Goal: Task Accomplishment & Management: Use online tool/utility

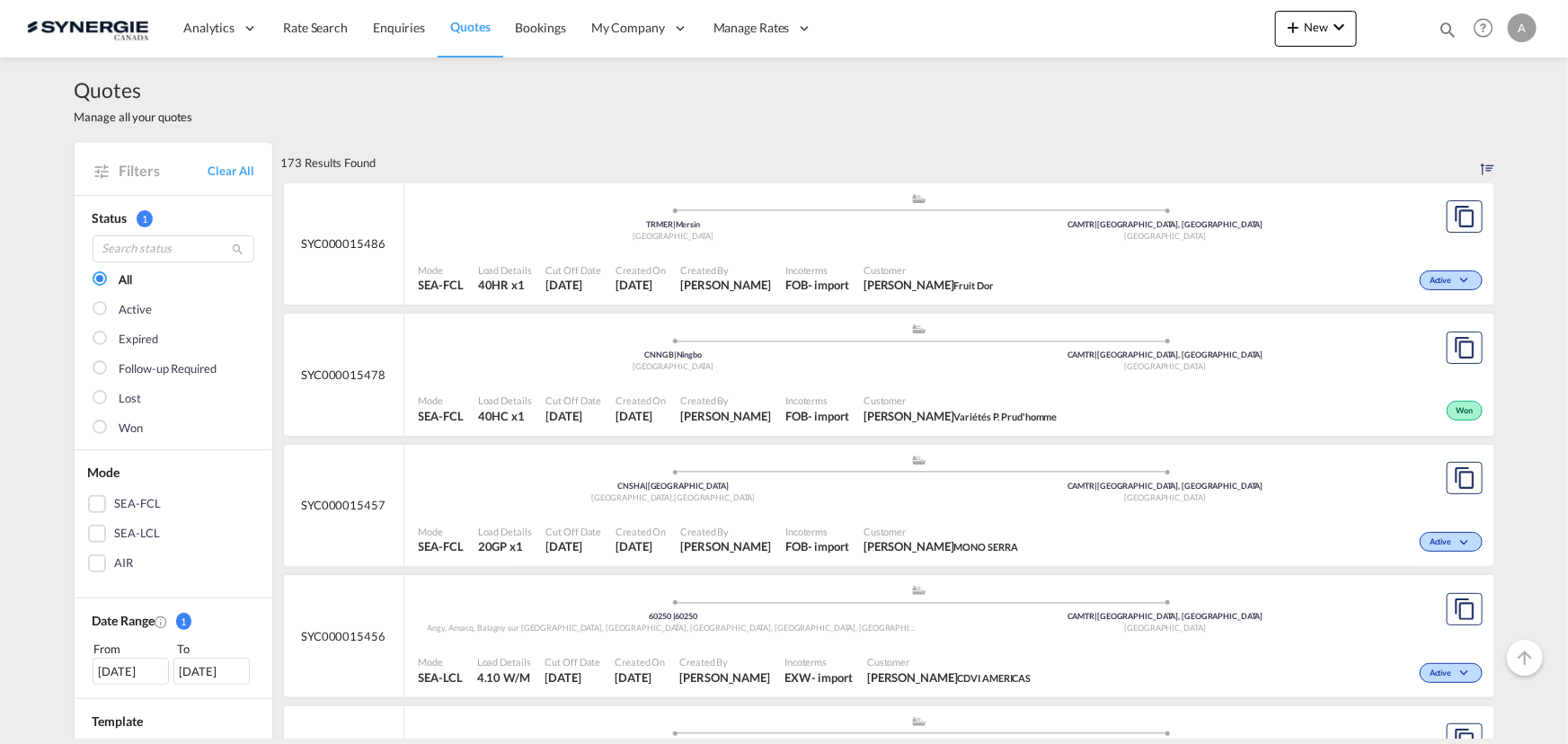
scroll to position [735, 0]
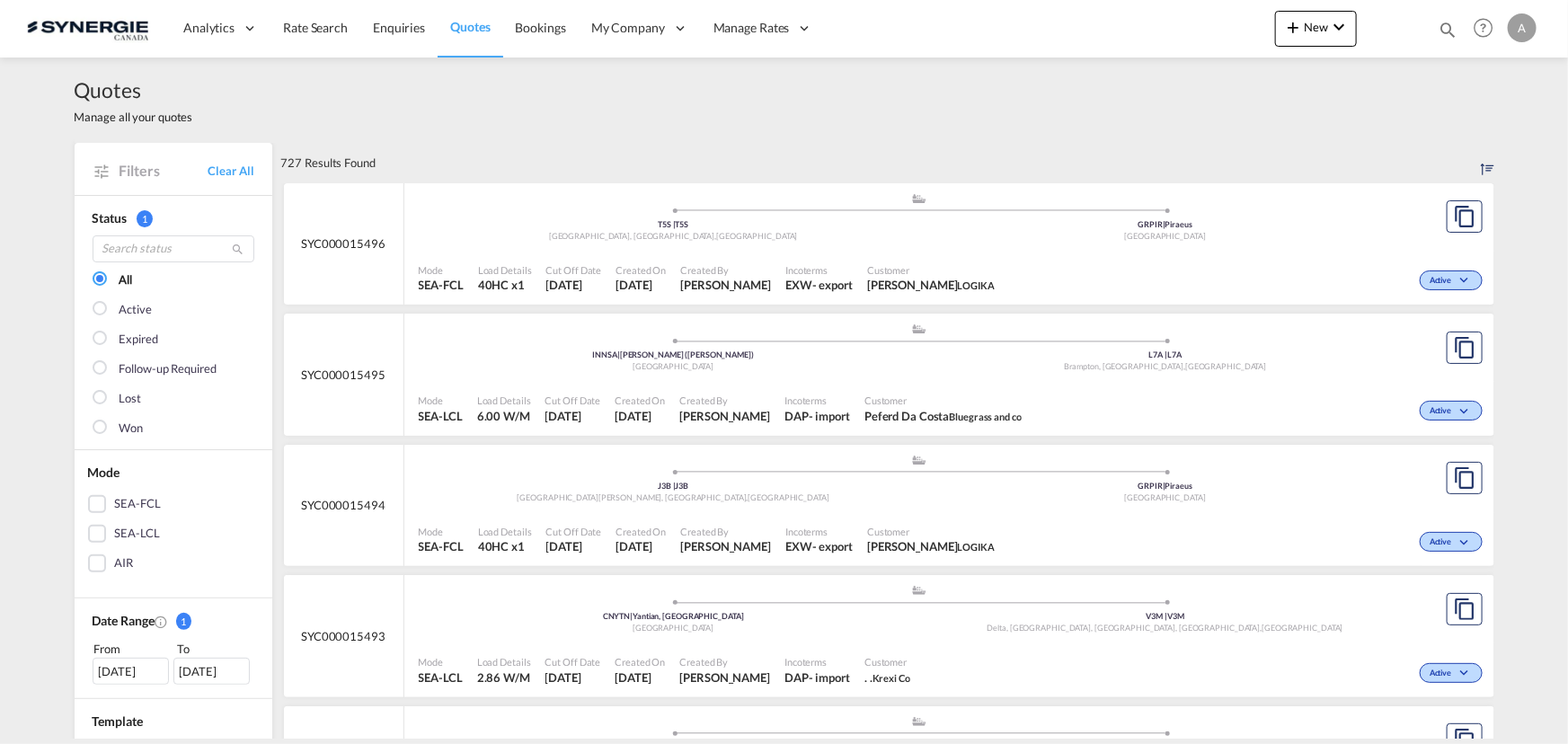
click at [1445, 33] on md-icon "icon-magnify" at bounding box center [1447, 29] width 20 height 20
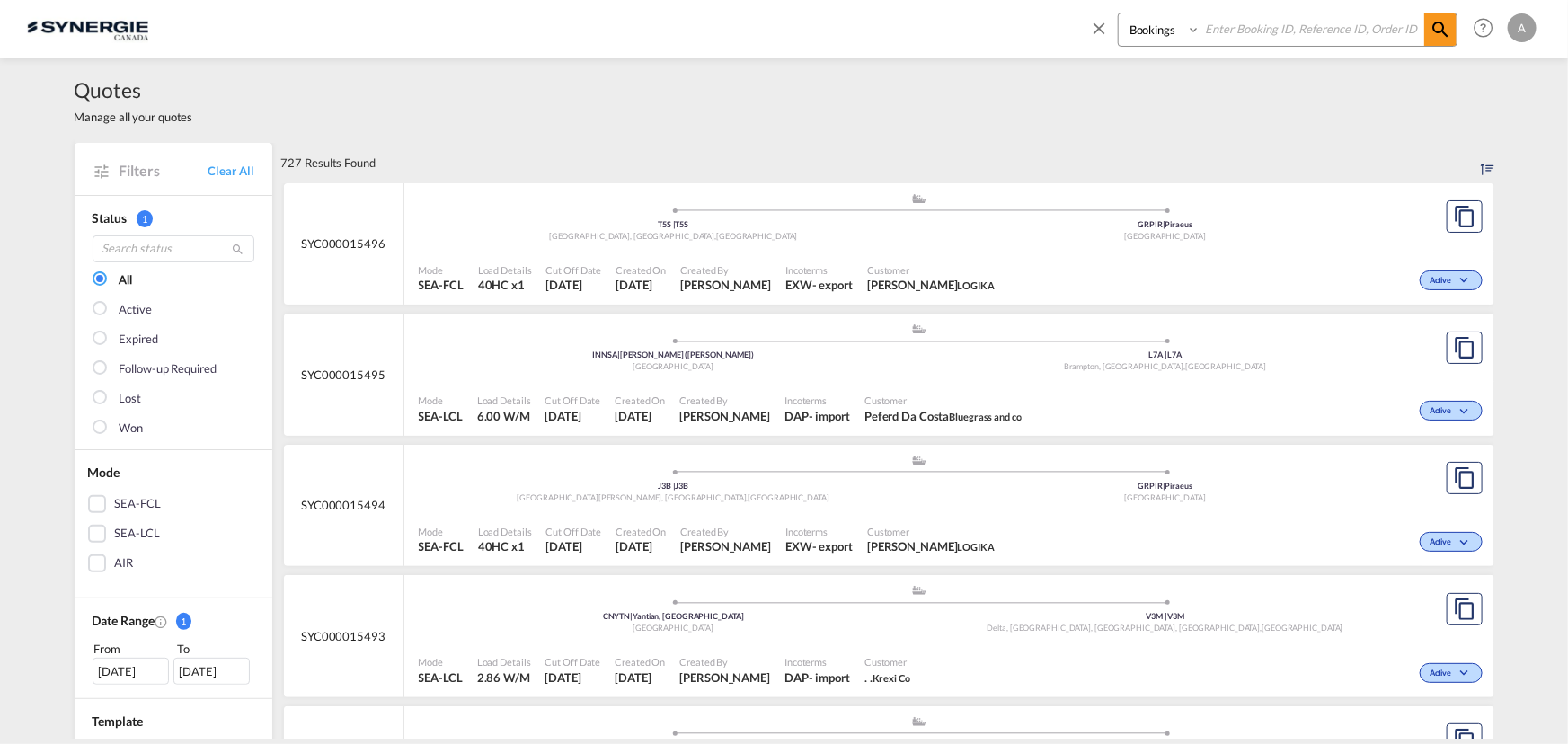
click at [1145, 36] on select "Bookings Quotes Enquiries" at bounding box center [1161, 29] width 85 height 33
select select "Quotes"
click at [1119, 13] on select "Bookings Quotes Enquiries" at bounding box center [1161, 29] width 85 height 33
click at [1254, 26] on input at bounding box center [1312, 29] width 223 height 32
click at [1213, 22] on input at bounding box center [1312, 29] width 223 height 32
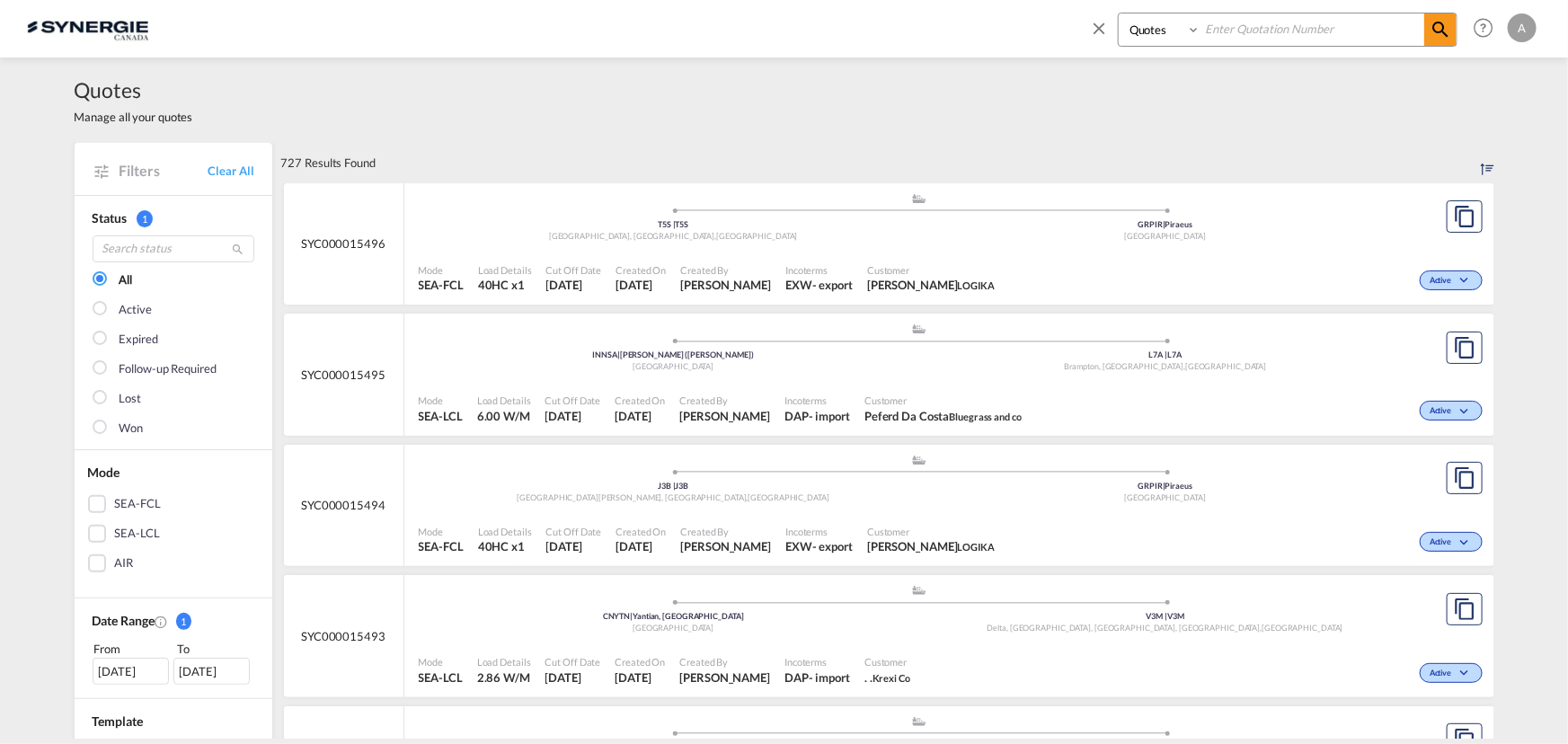
click at [1256, 40] on input at bounding box center [1312, 29] width 223 height 32
type input "15349"
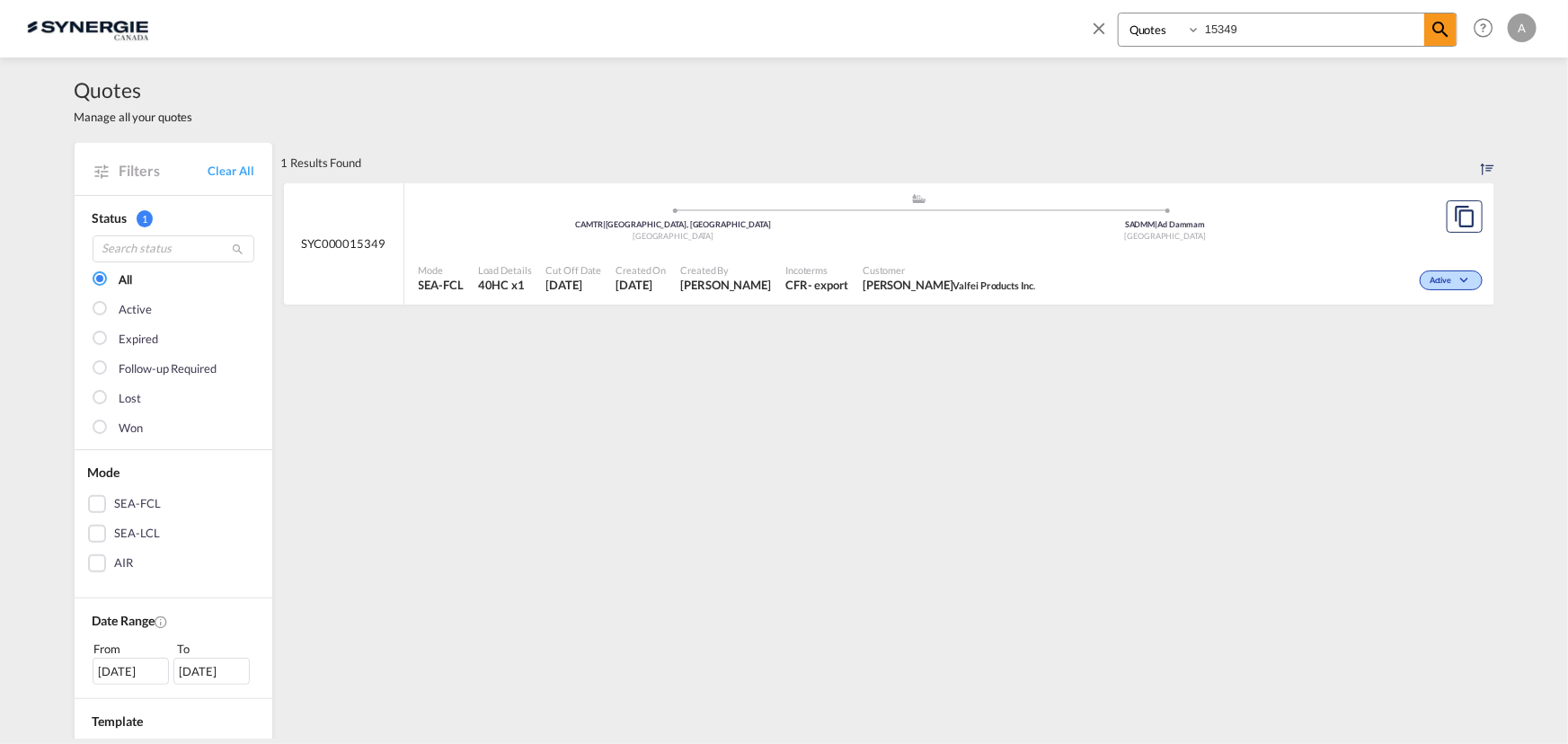
click at [1100, 242] on div "Saudi Arabia" at bounding box center [1165, 236] width 493 height 11
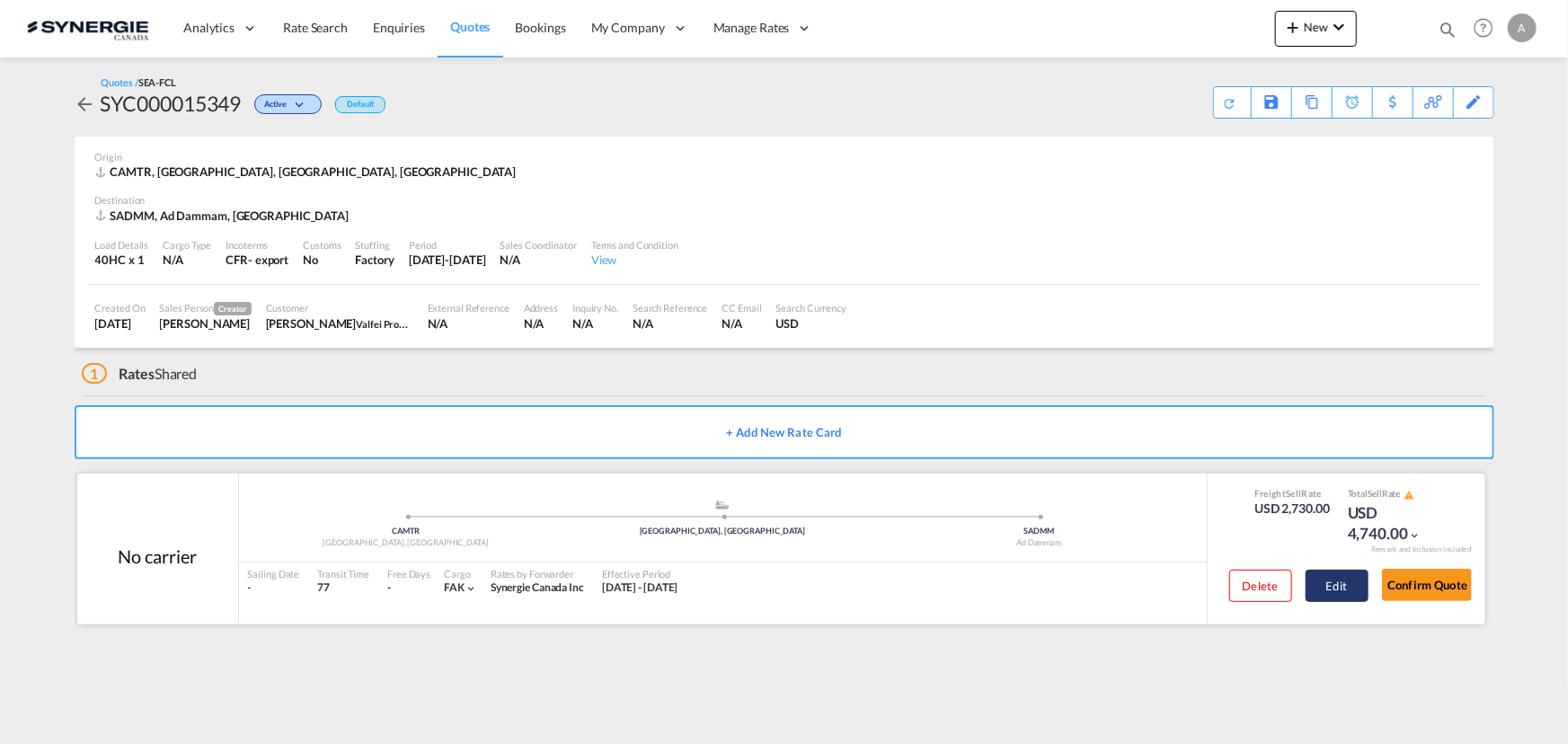
click at [1351, 587] on button "Edit" at bounding box center [1337, 585] width 63 height 33
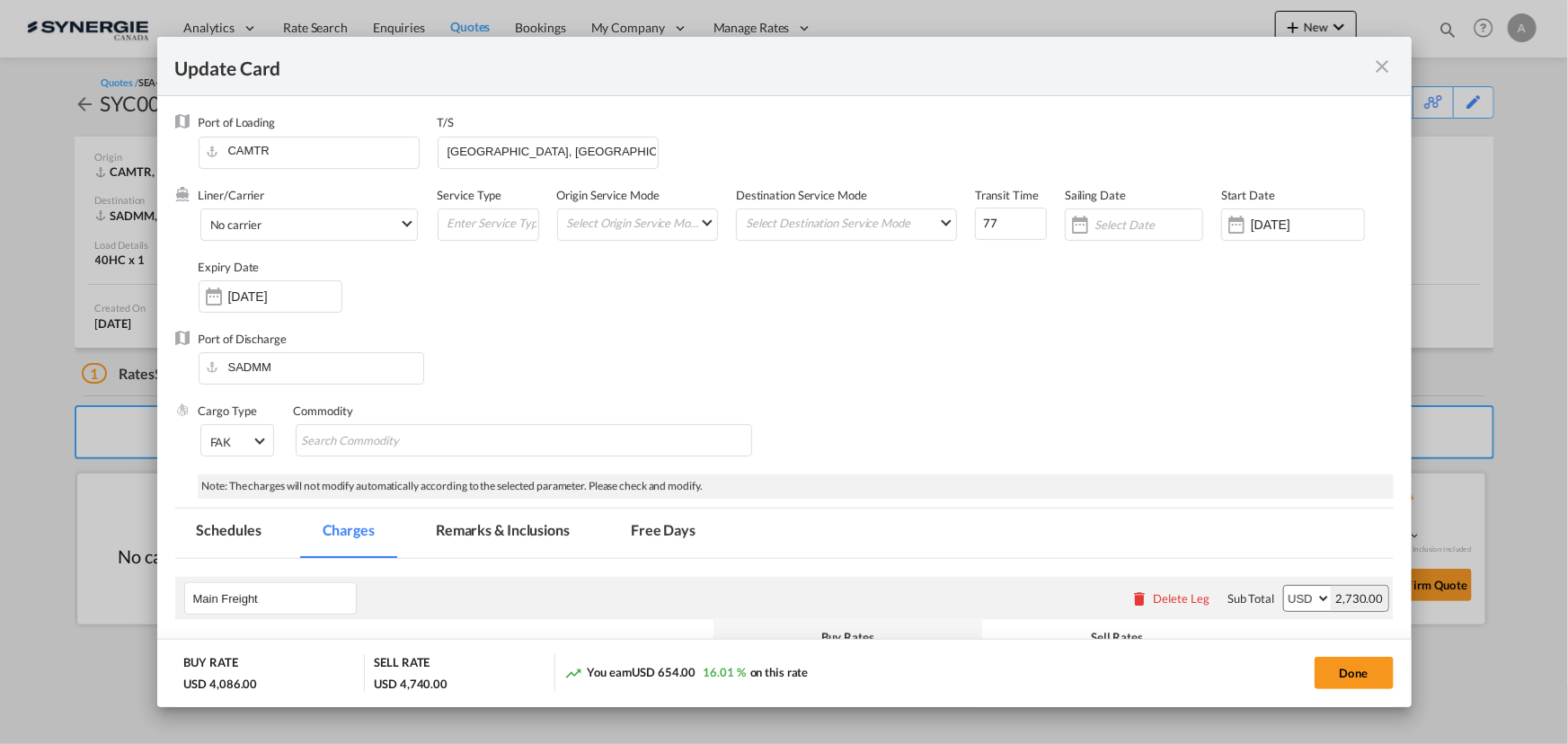
select select "per container"
select select "per B/L"
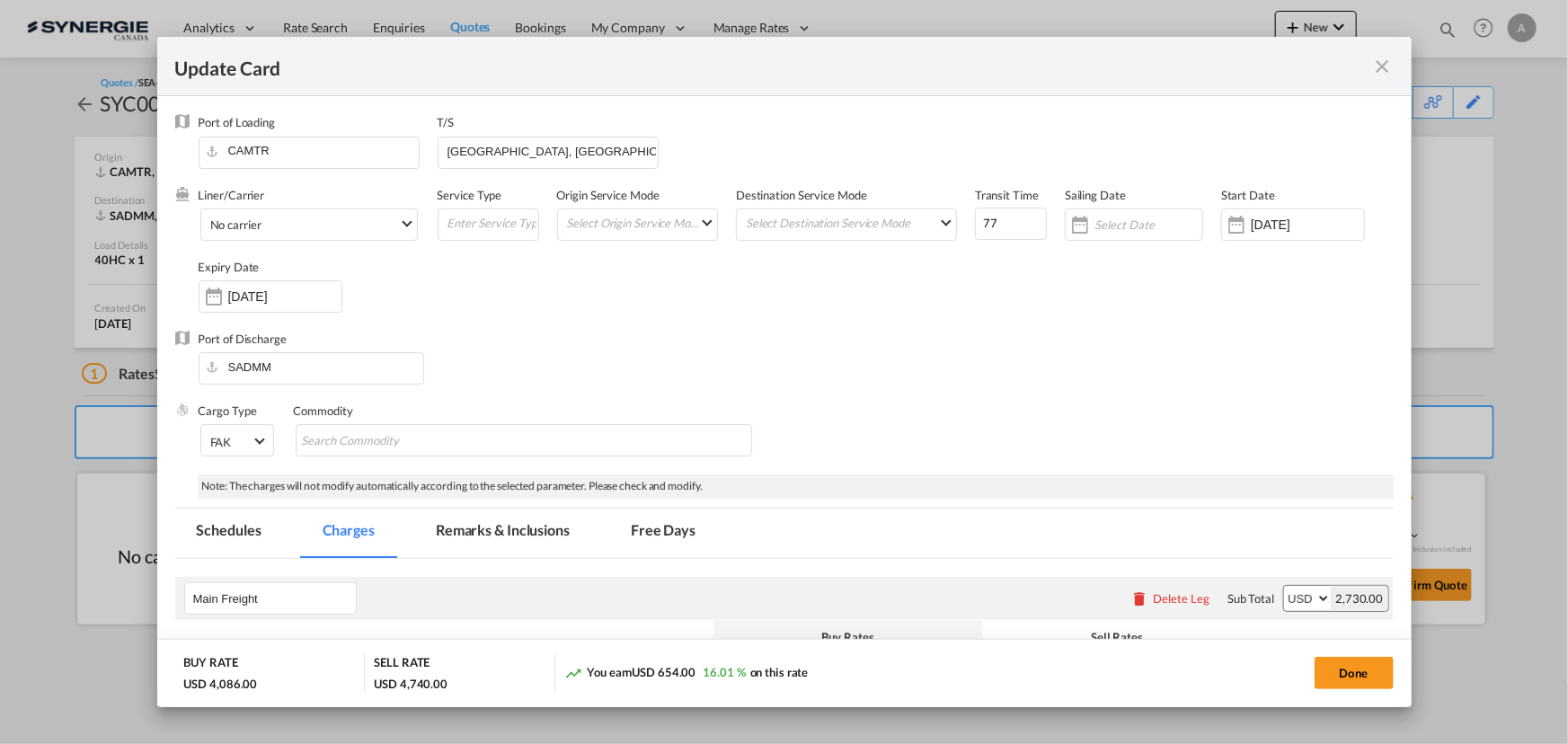
select select "per B/L"
select select "per container"
select select "per_document"
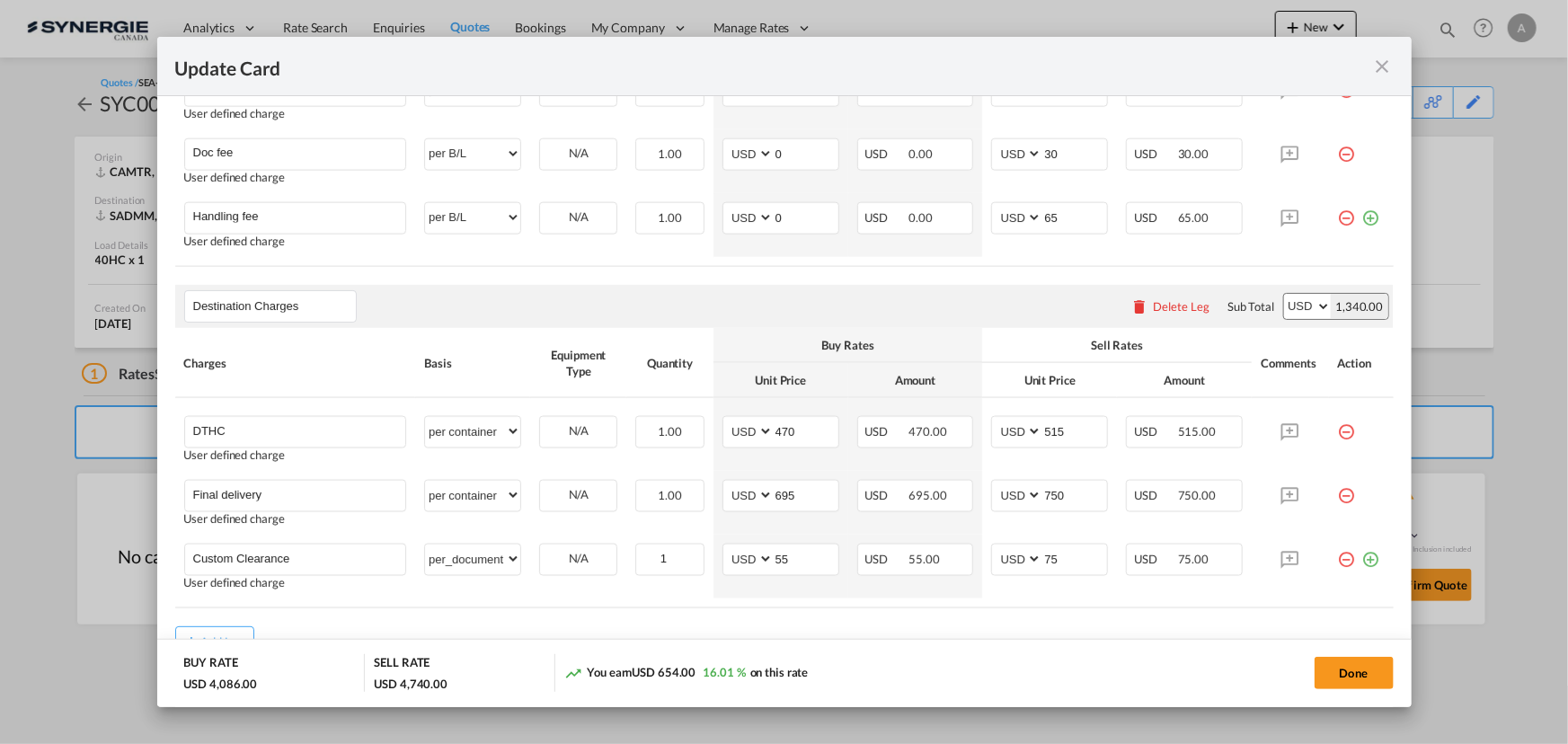
scroll to position [1176, 0]
click at [1153, 304] on div "Delete Leg" at bounding box center [1181, 307] width 57 height 14
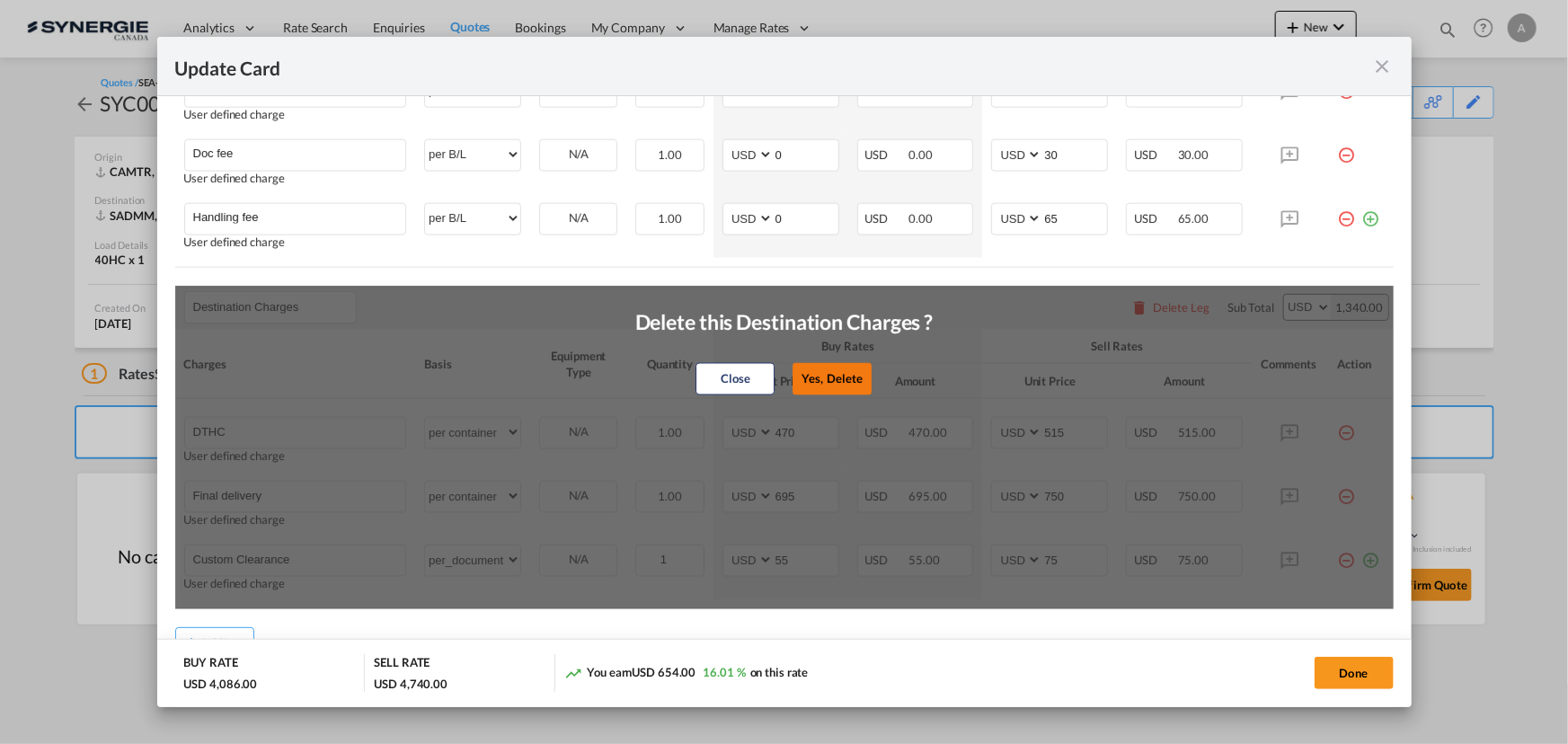
click at [828, 382] on button "Yes, Delete" at bounding box center [832, 379] width 79 height 33
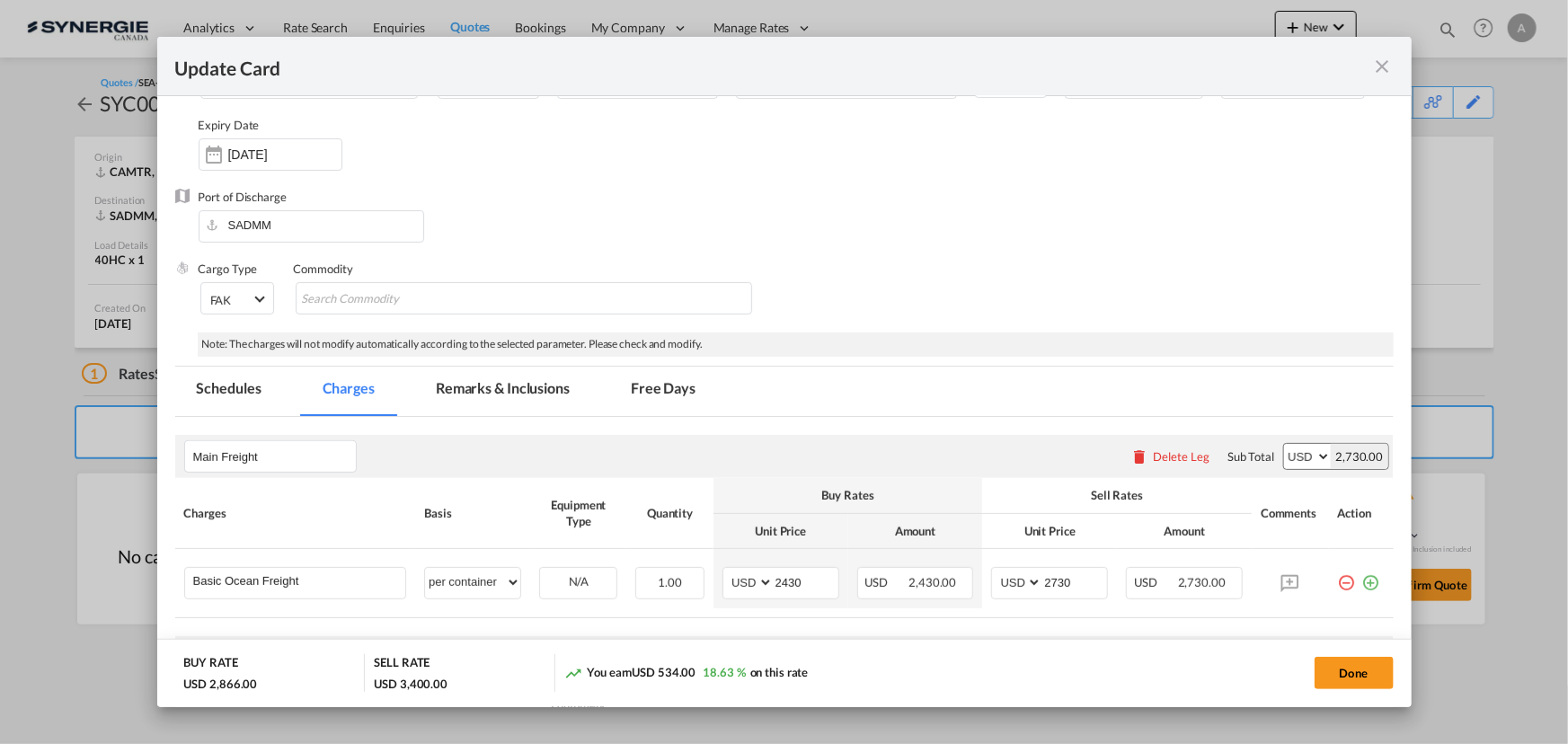
scroll to position [0, 0]
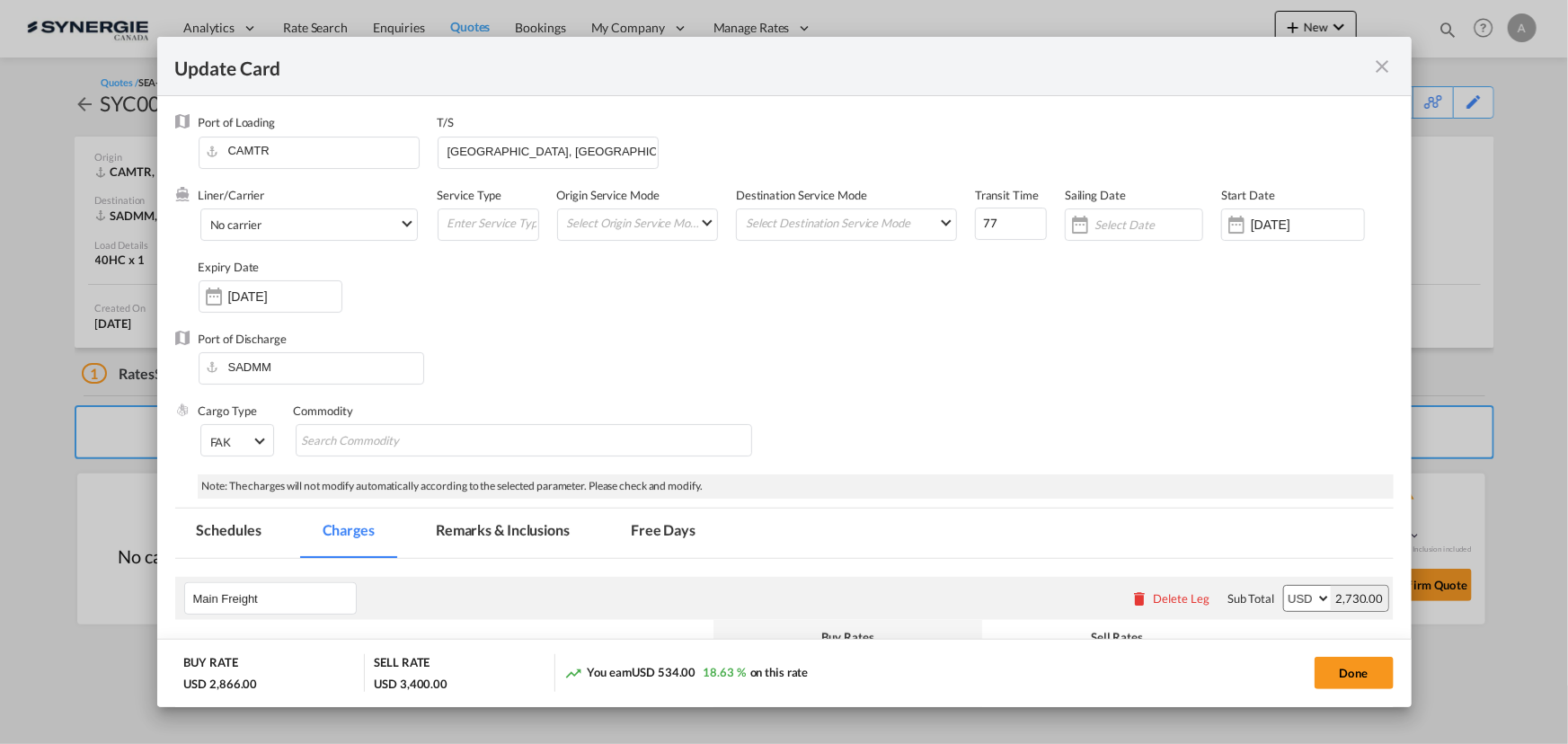
click at [484, 537] on md-tab-item "Remarks & Inclusions" at bounding box center [502, 533] width 177 height 50
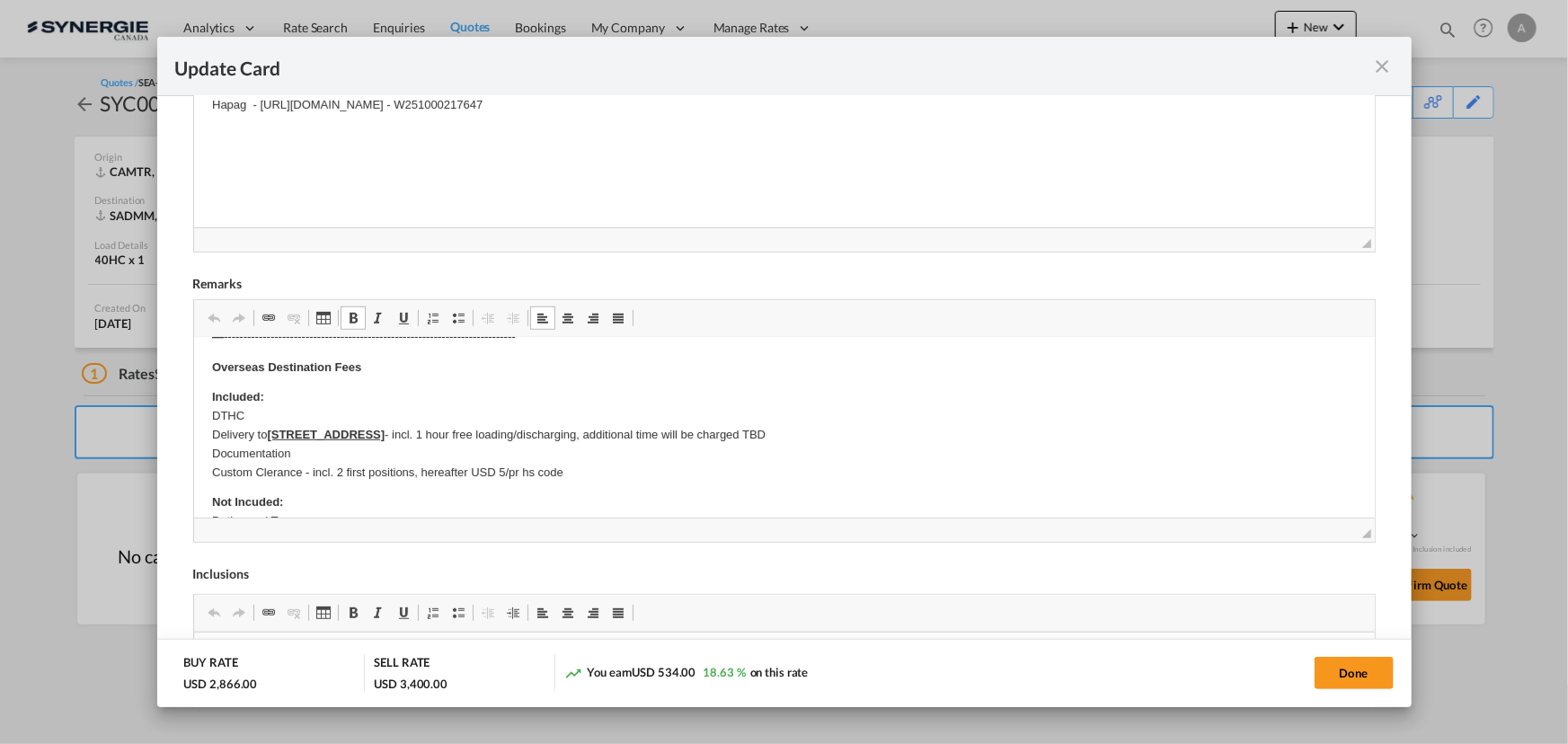
scroll to position [653, 0]
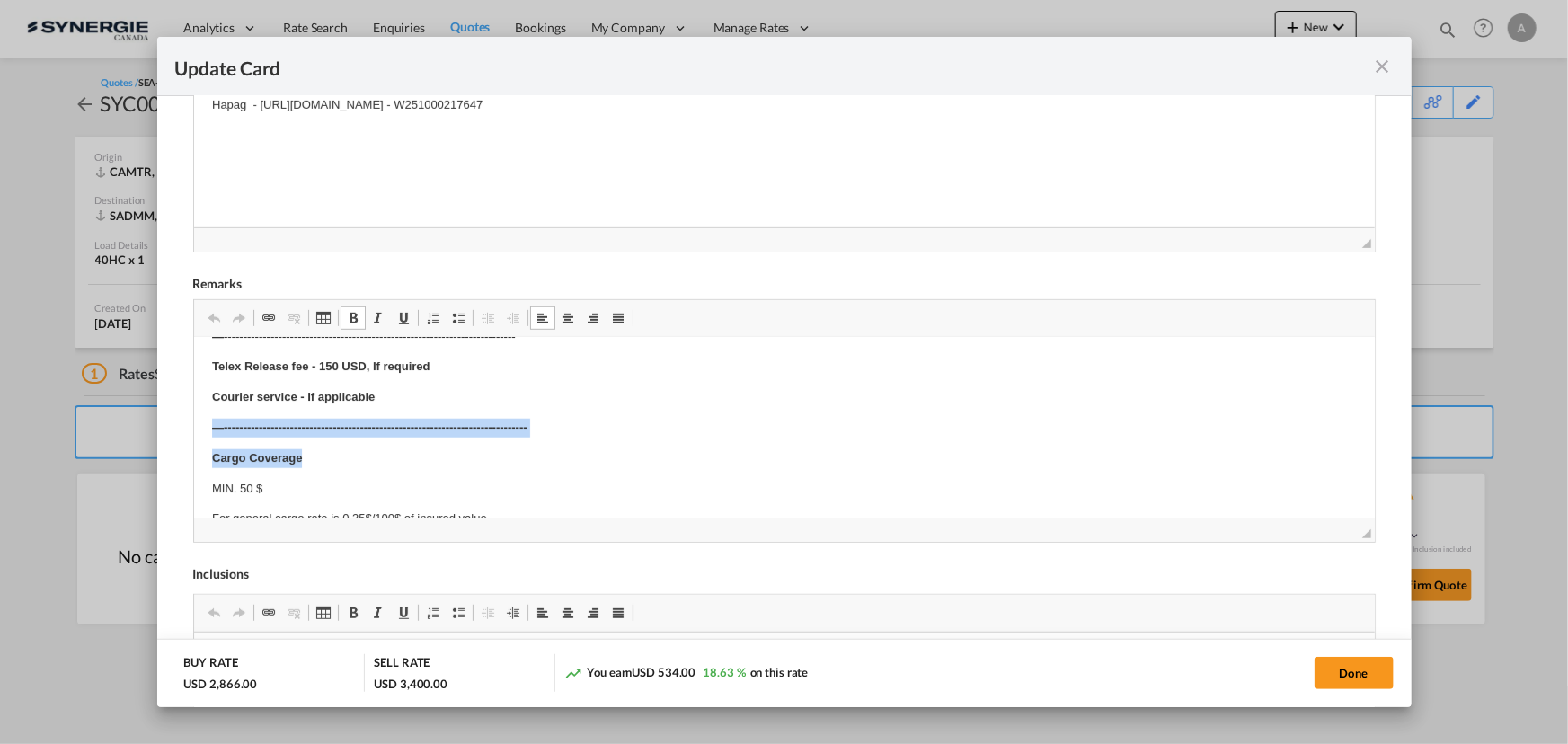
drag, startPoint x: 451, startPoint y: 434, endPoint x: 378, endPoint y: 432, distance: 73.0
click at [396, 443] on html "SOLAS/VGM: If container scaling is needed, please add 150.00$ USD per occurrenc…" at bounding box center [784, 15] width 1181 height 1176
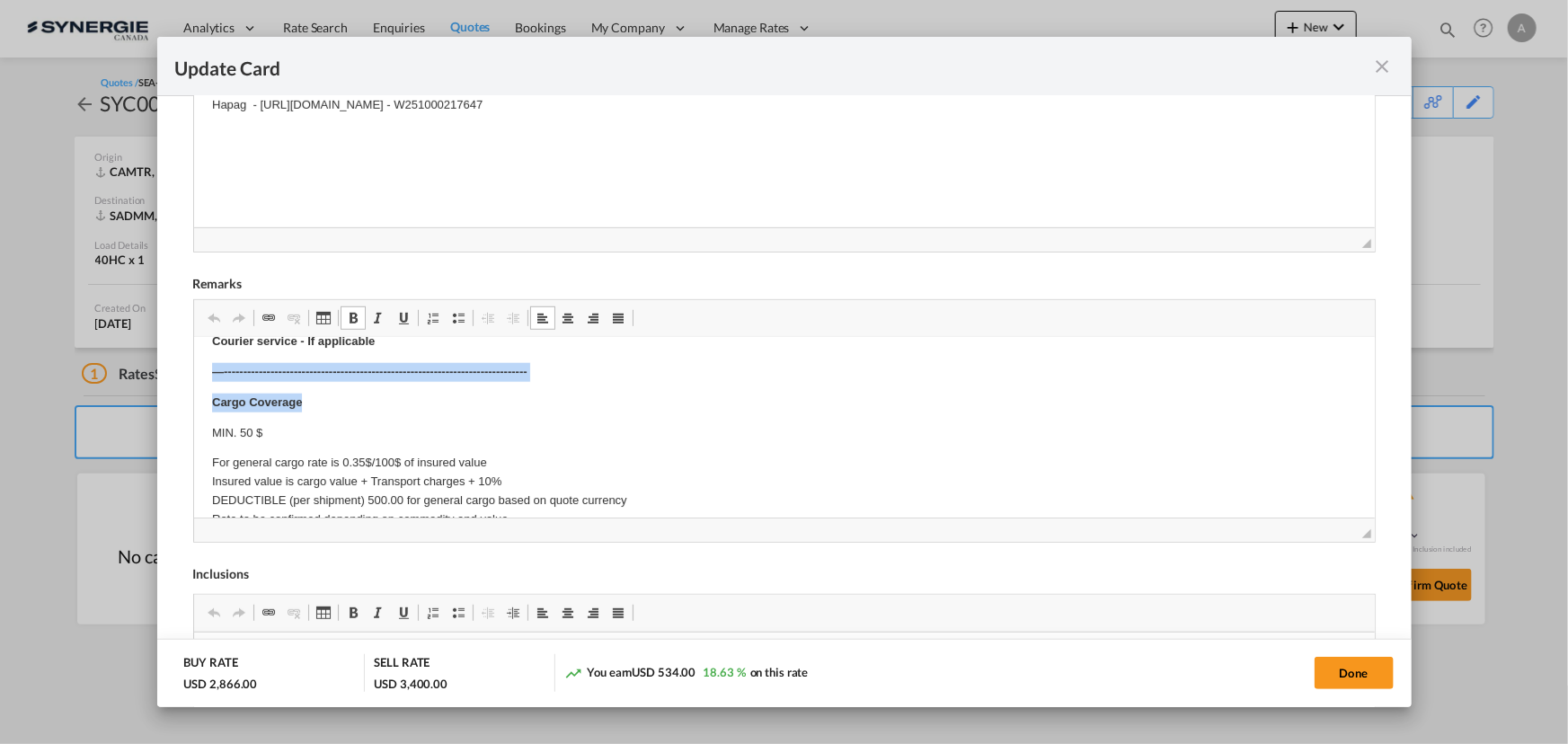
scroll to position [995, 0]
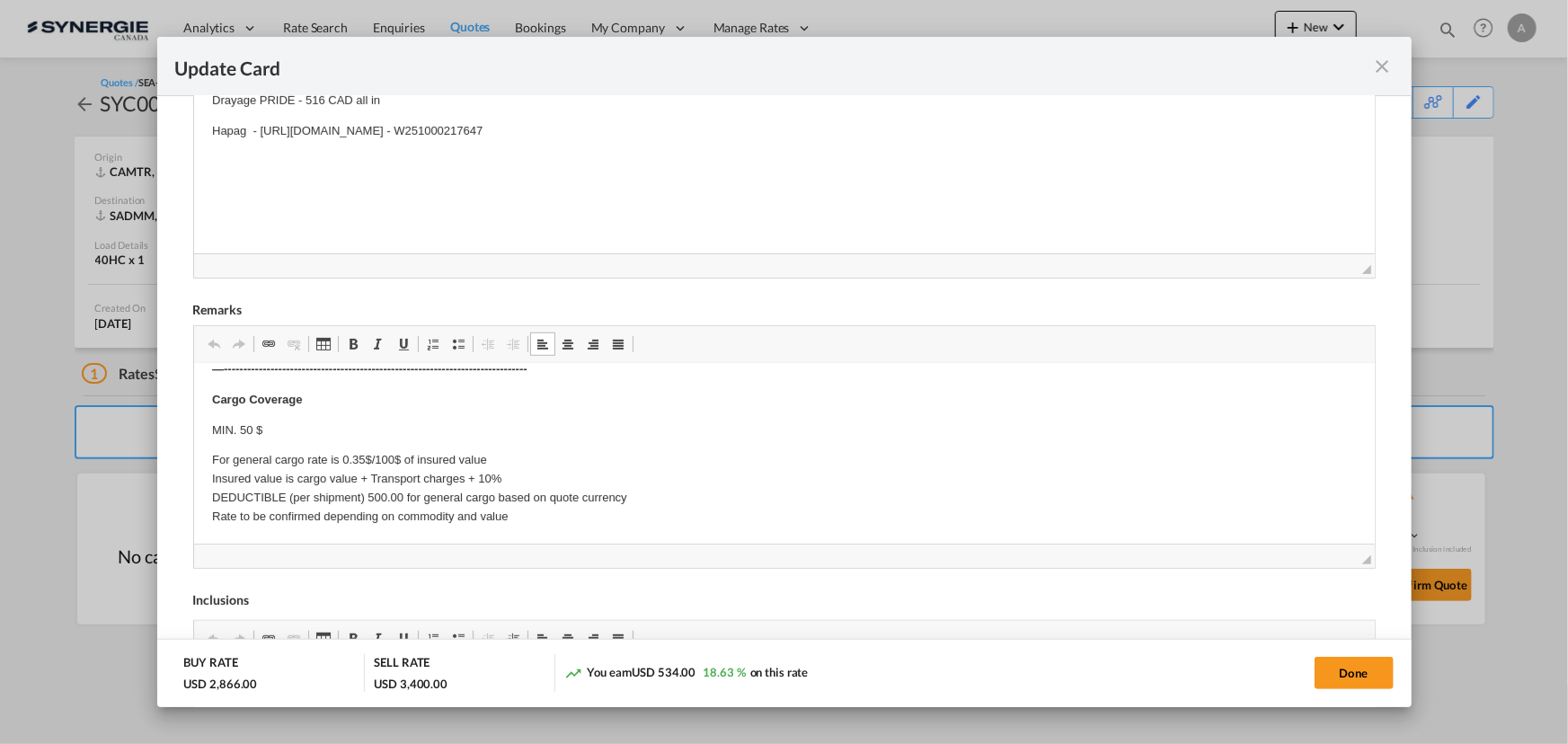
click at [310, 432] on p "MIN. 50 $" at bounding box center [784, 431] width 1145 height 19
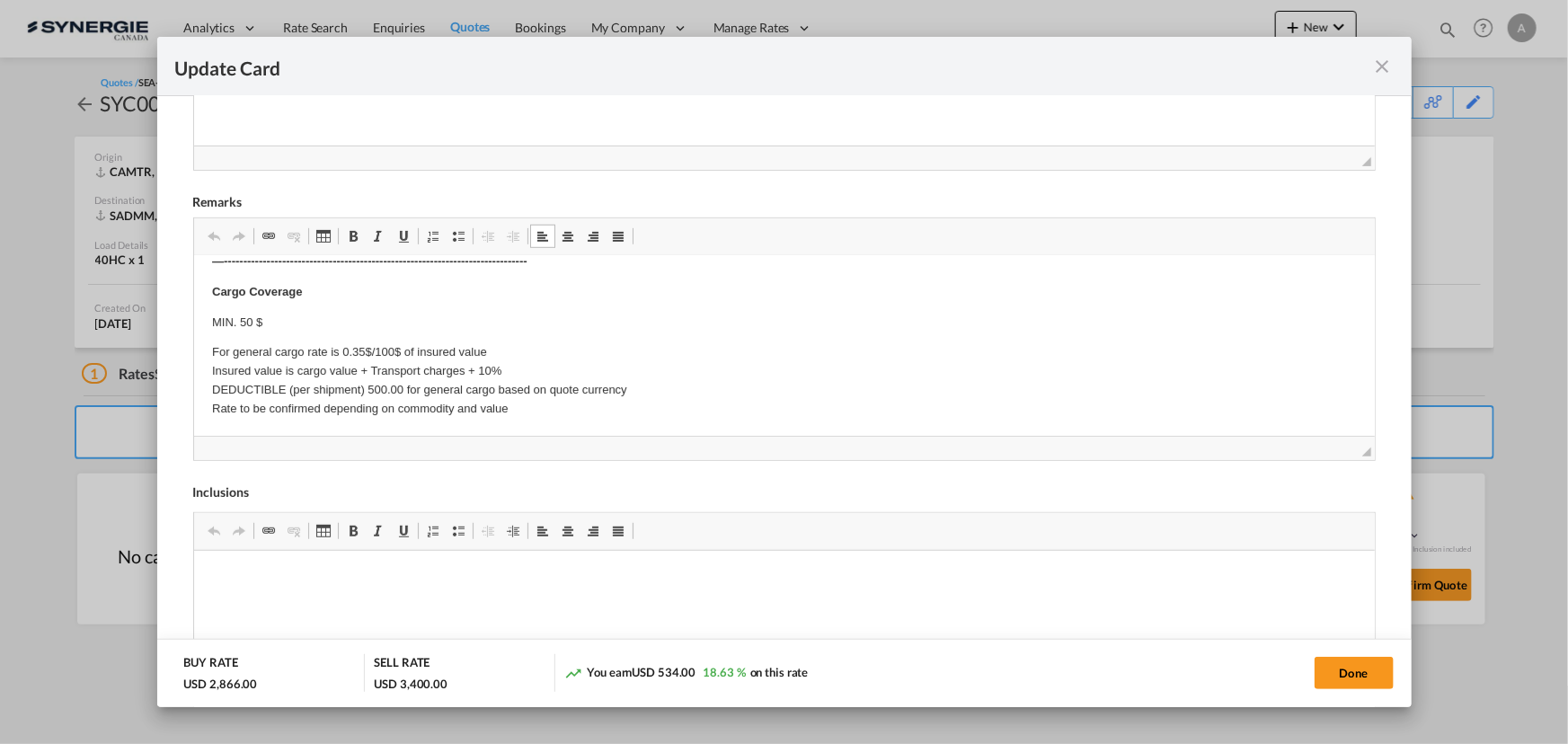
scroll to position [652, 0]
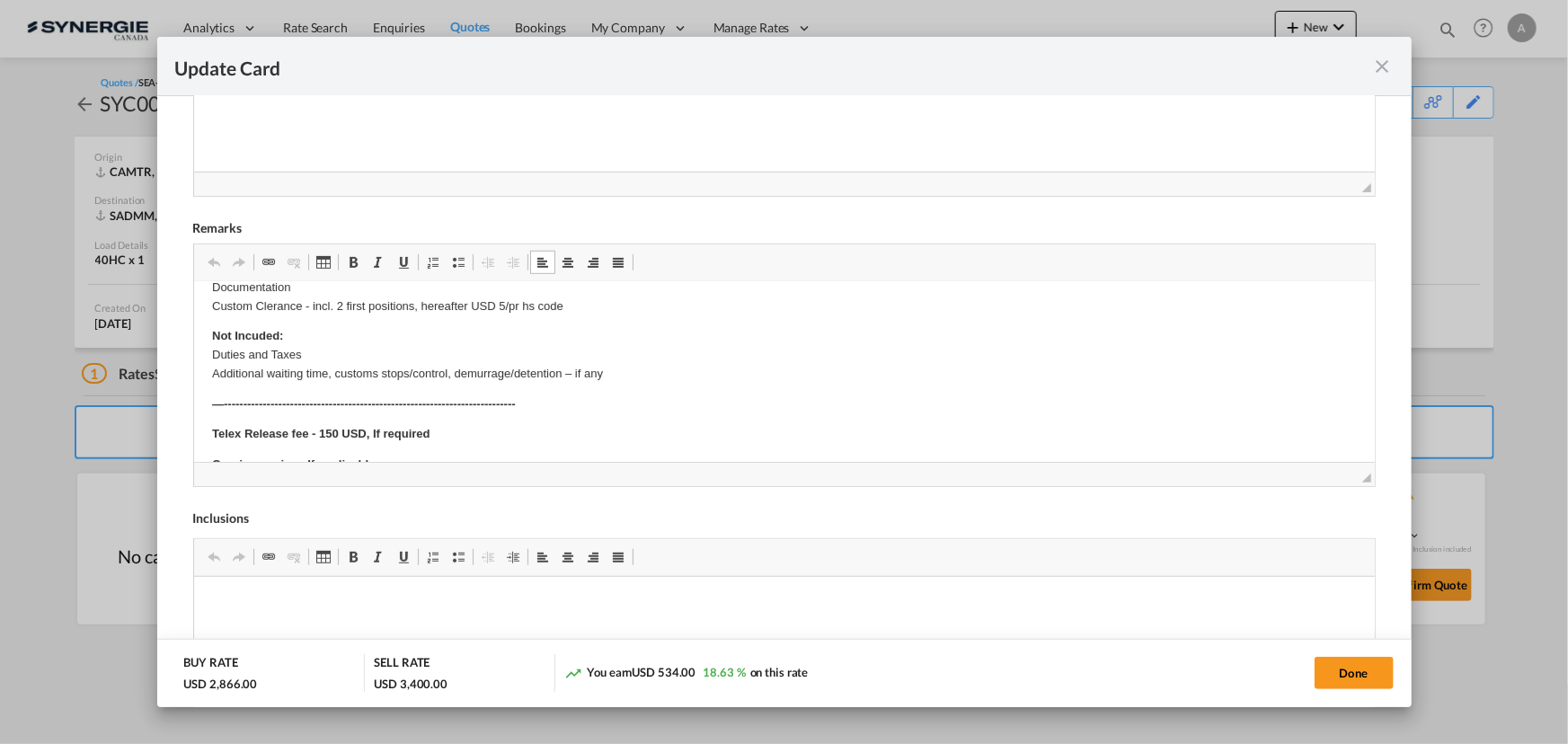
scroll to position [668, 0]
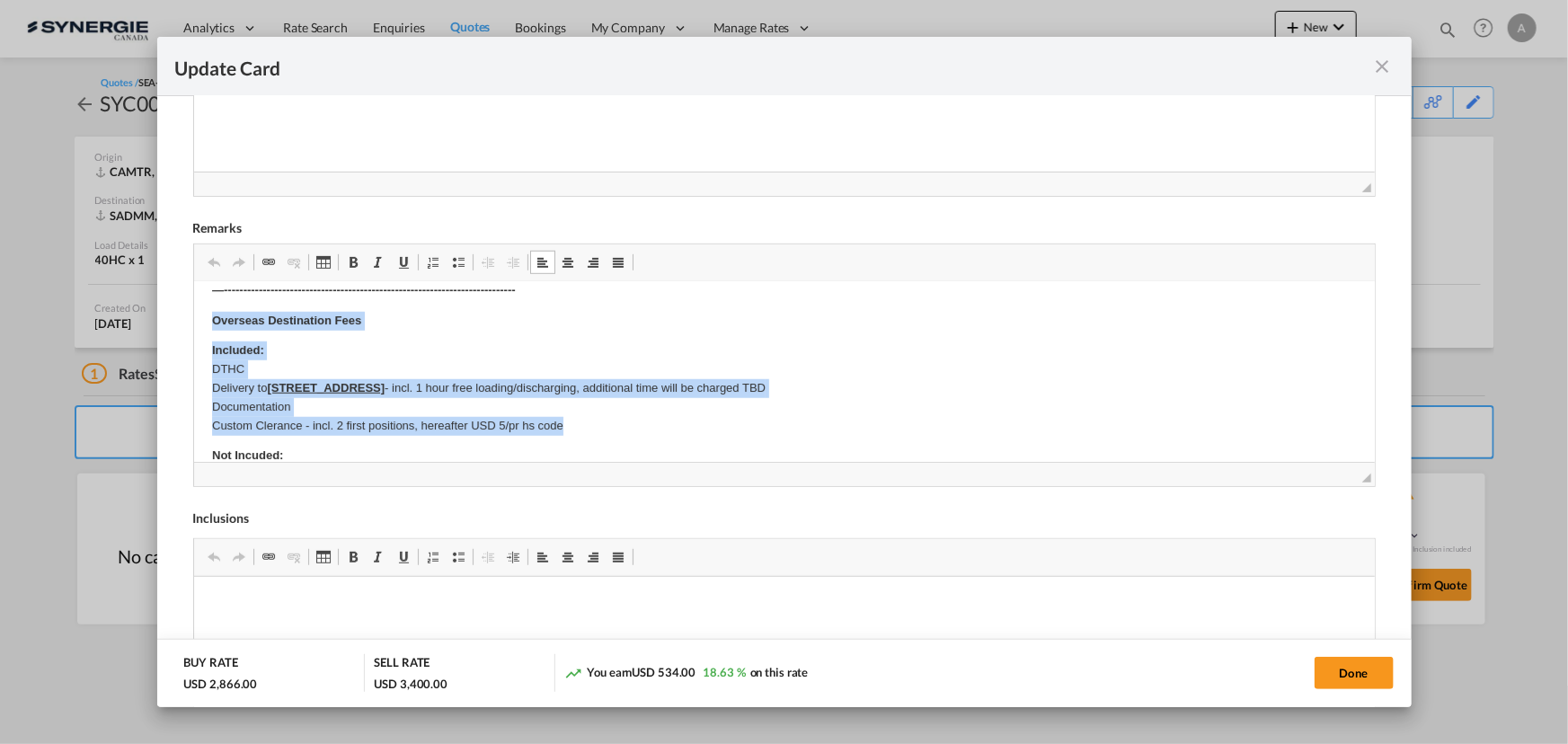
drag, startPoint x: 213, startPoint y: 316, endPoint x: 614, endPoint y: 429, distance: 416.6
click at [614, 429] on body "SOLAS/VGM: If container scaling is needed, please add 150.00$ USD per occurrenc…" at bounding box center [784, 202] width 1145 height 1140
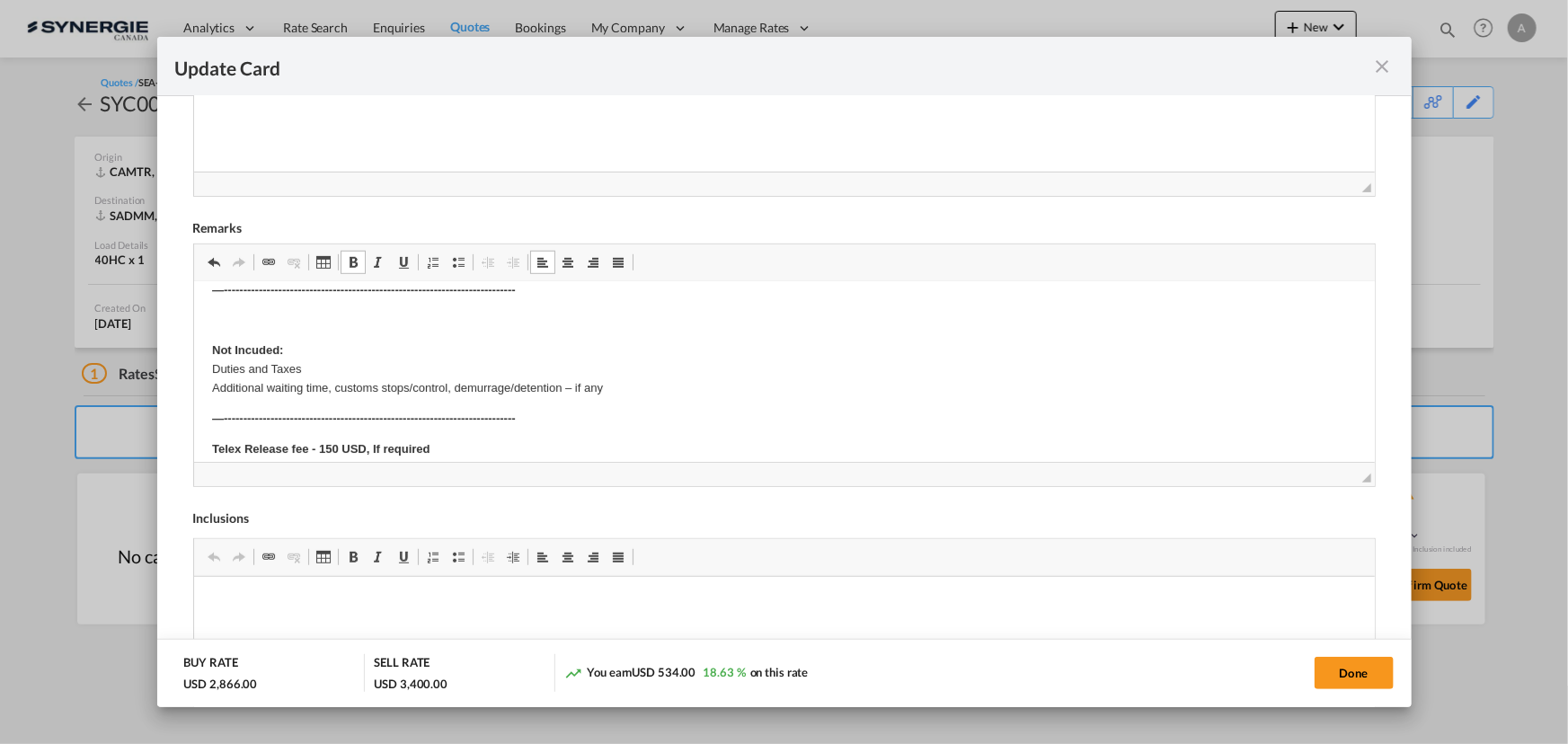
drag, startPoint x: 209, startPoint y: 336, endPoint x: 683, endPoint y: 359, distance: 474.6
click at [709, 404] on html "SOLAS/VGM: If container scaling is needed, please add 150.00$ USD per occurrenc…" at bounding box center [784, 150] width 1181 height 1071
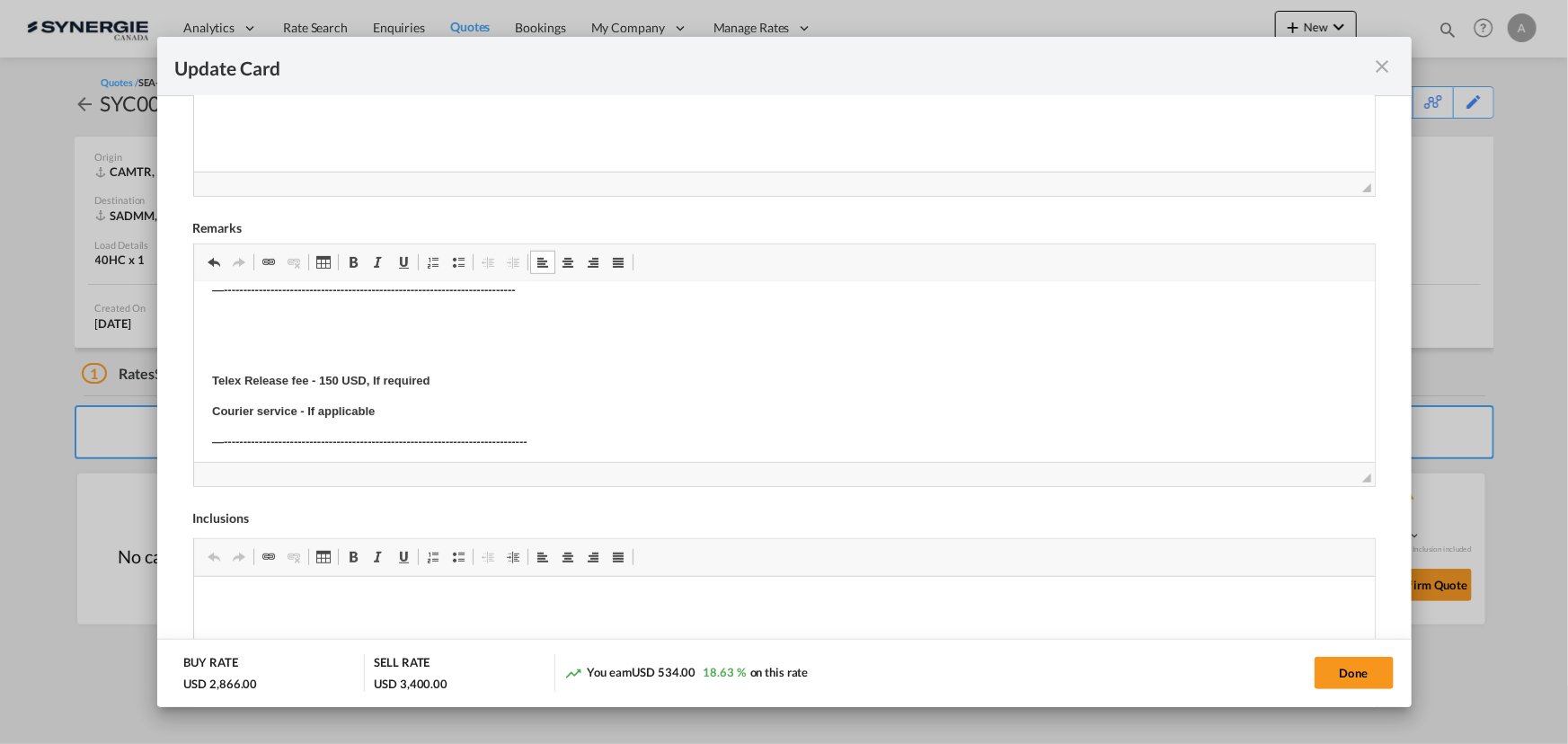
click at [367, 313] on p "Editor, editor5" at bounding box center [784, 322] width 1145 height 19
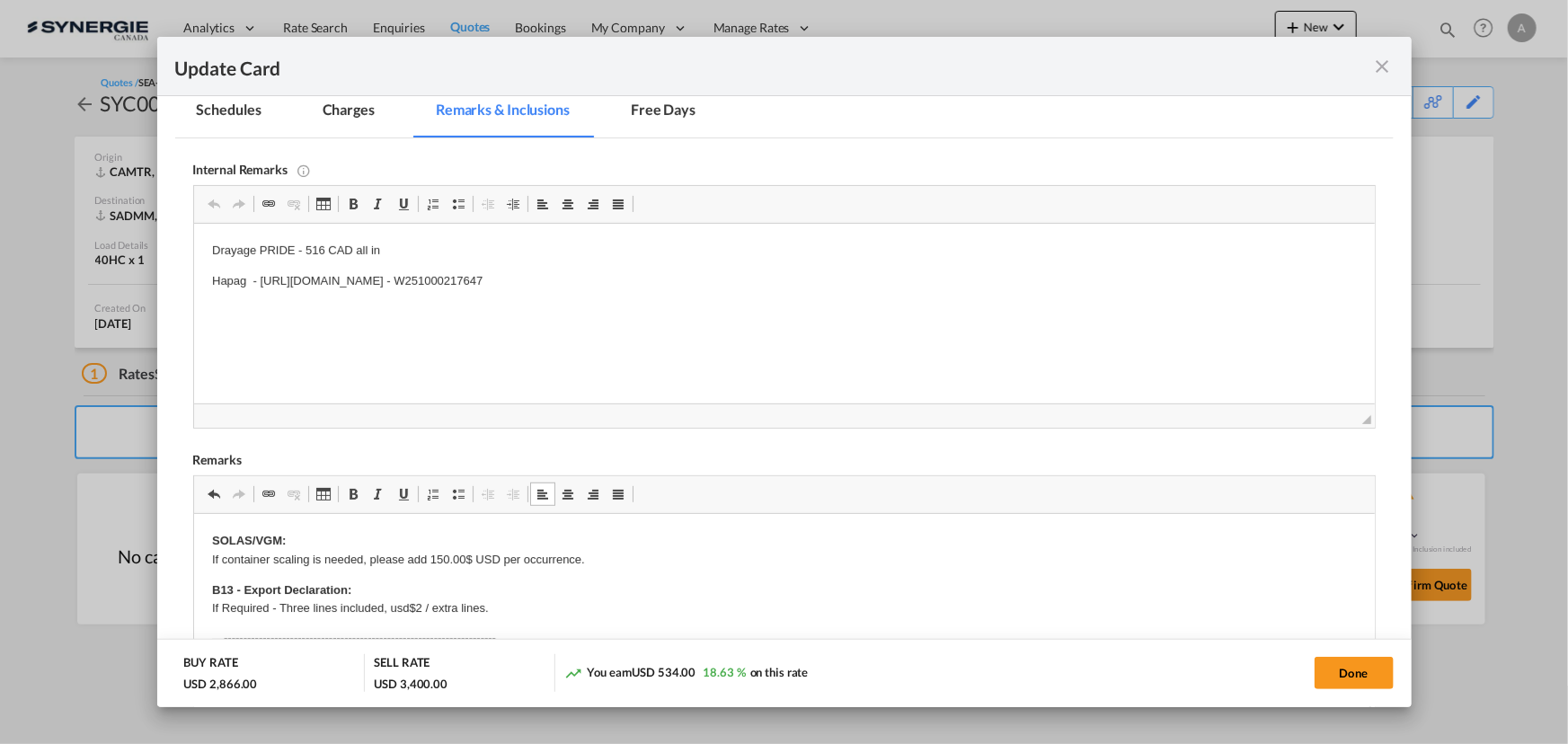
scroll to position [325, 0]
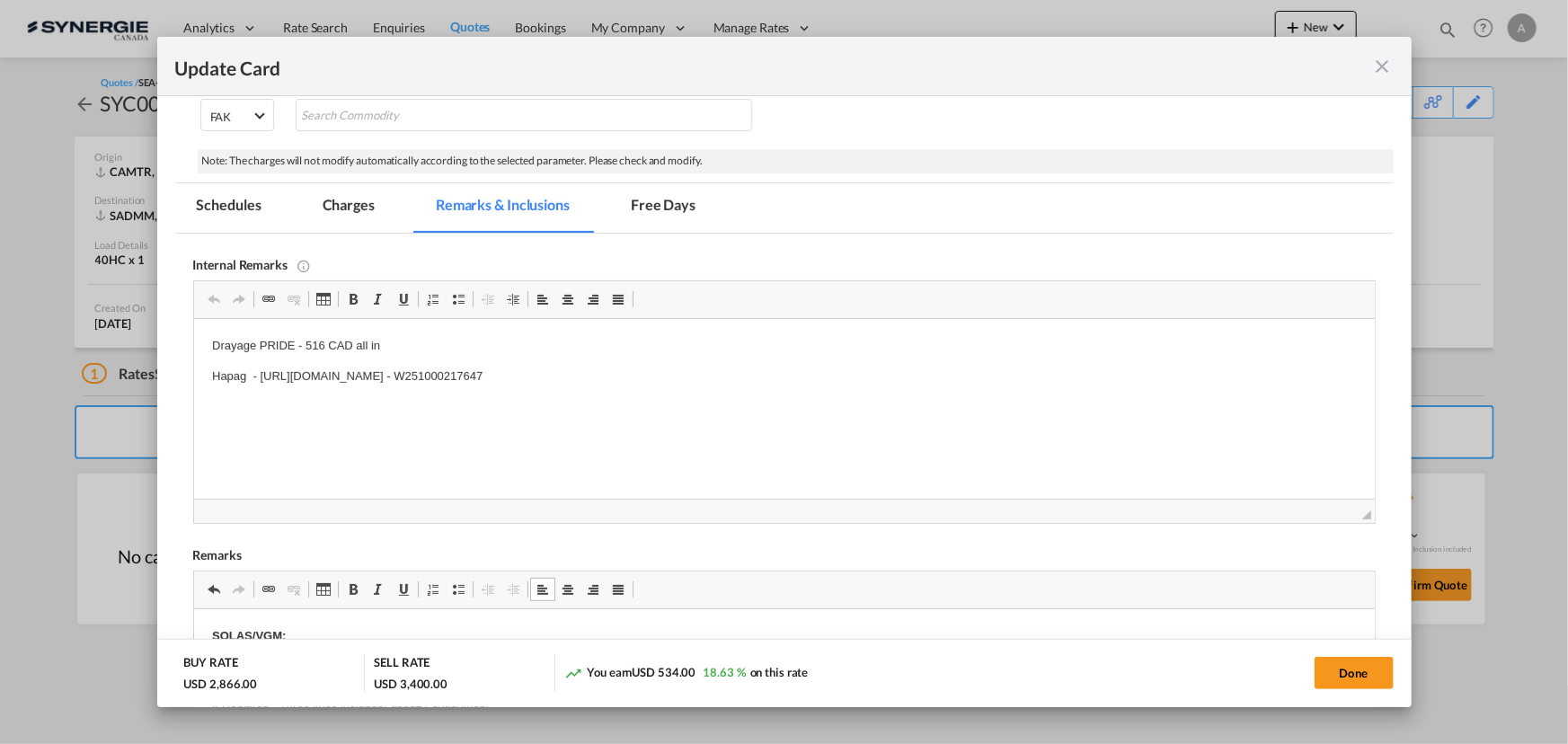
click at [351, 202] on md-tab-item "Charges" at bounding box center [349, 207] width 95 height 50
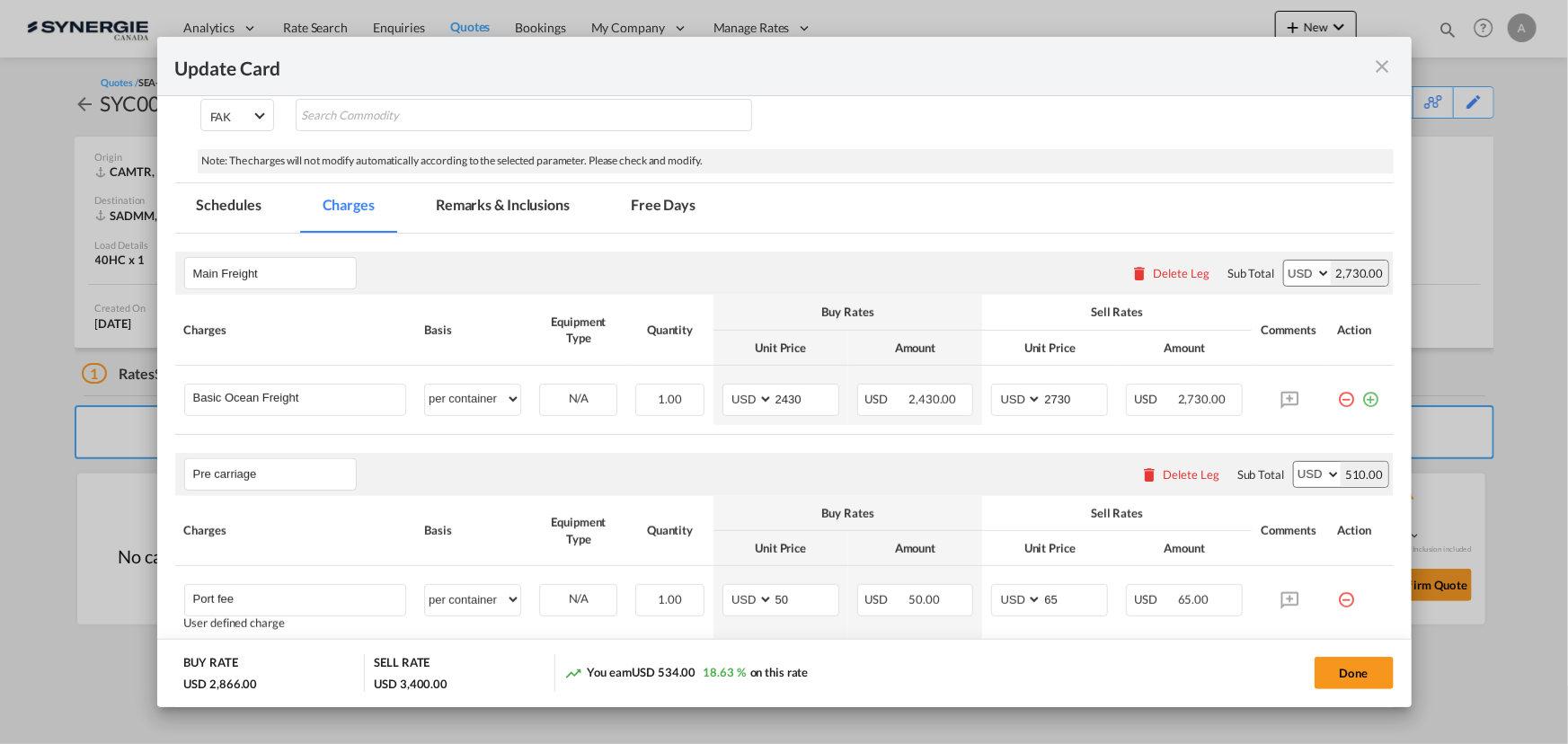
click at [512, 207] on md-tab-item "Remarks & Inclusions" at bounding box center [502, 207] width 177 height 50
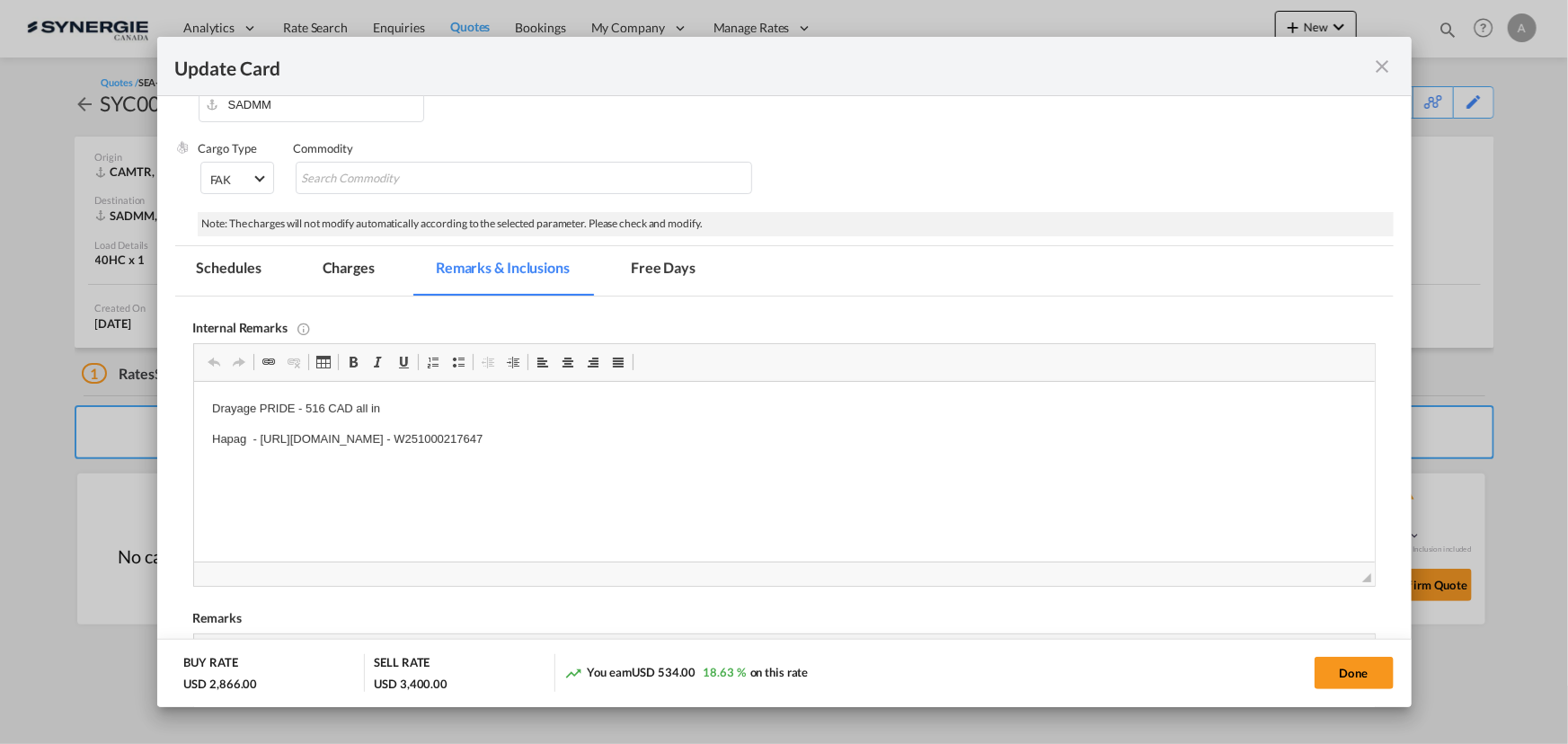
scroll to position [243, 0]
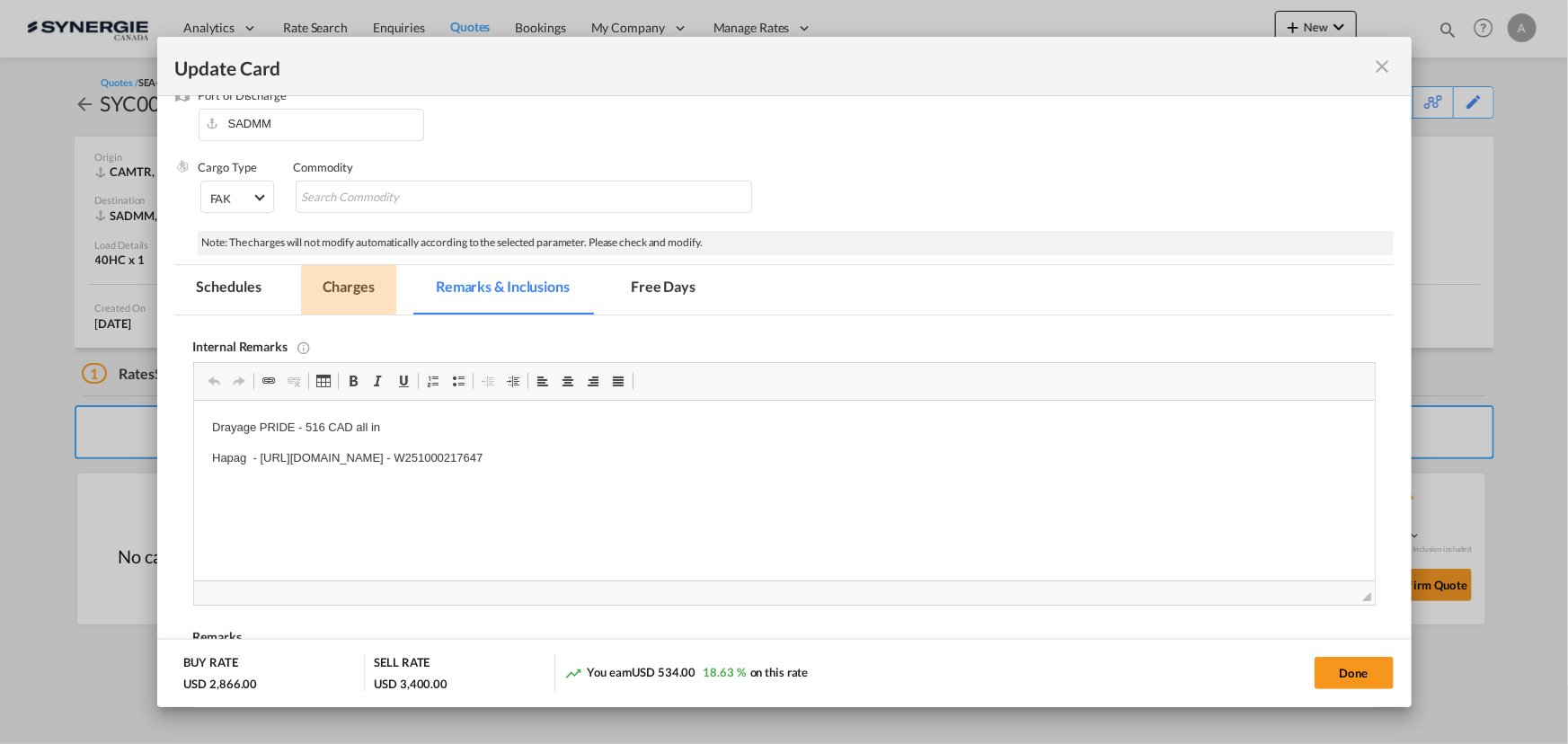
click at [351, 284] on md-tab-item "Charges" at bounding box center [349, 290] width 95 height 50
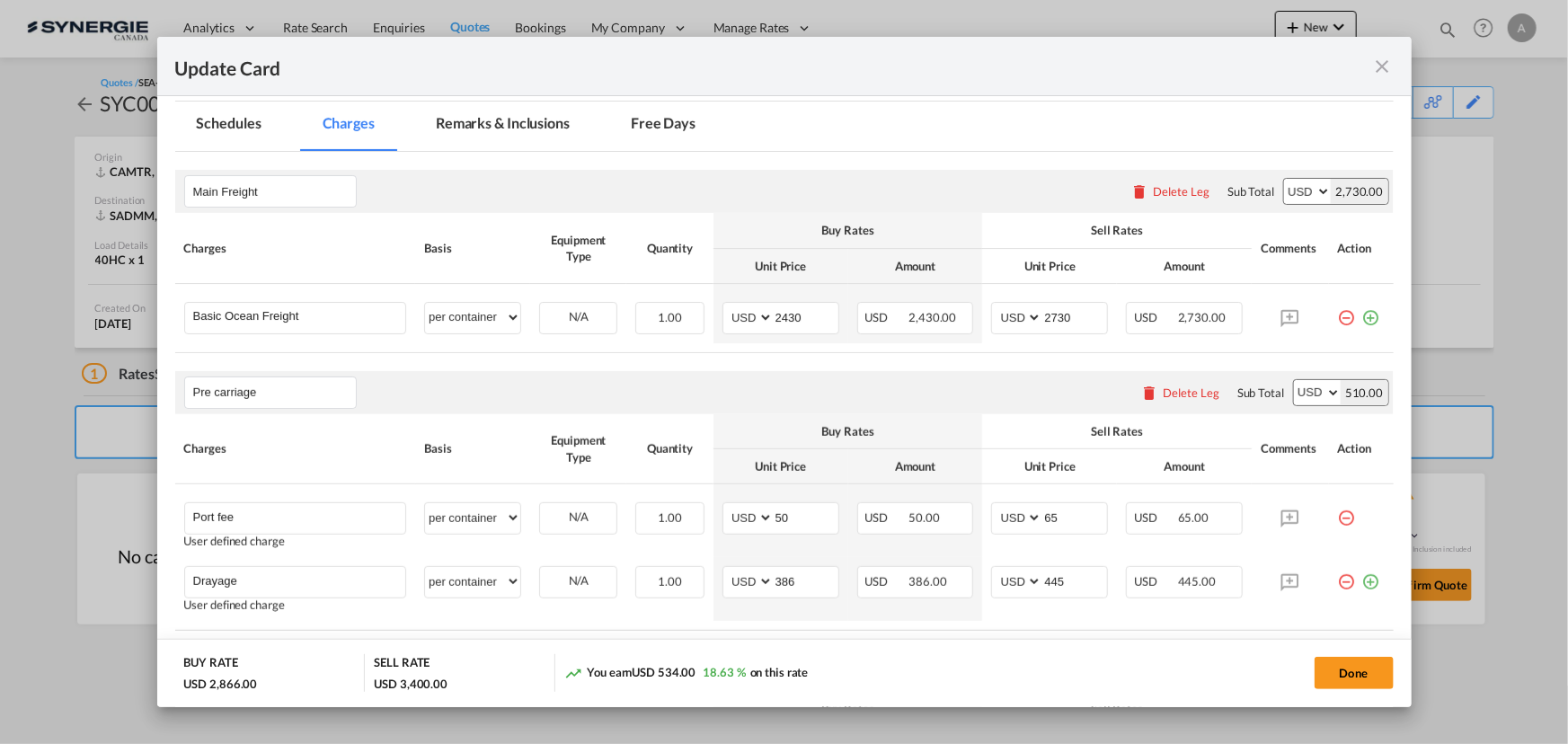
scroll to position [507, 0]
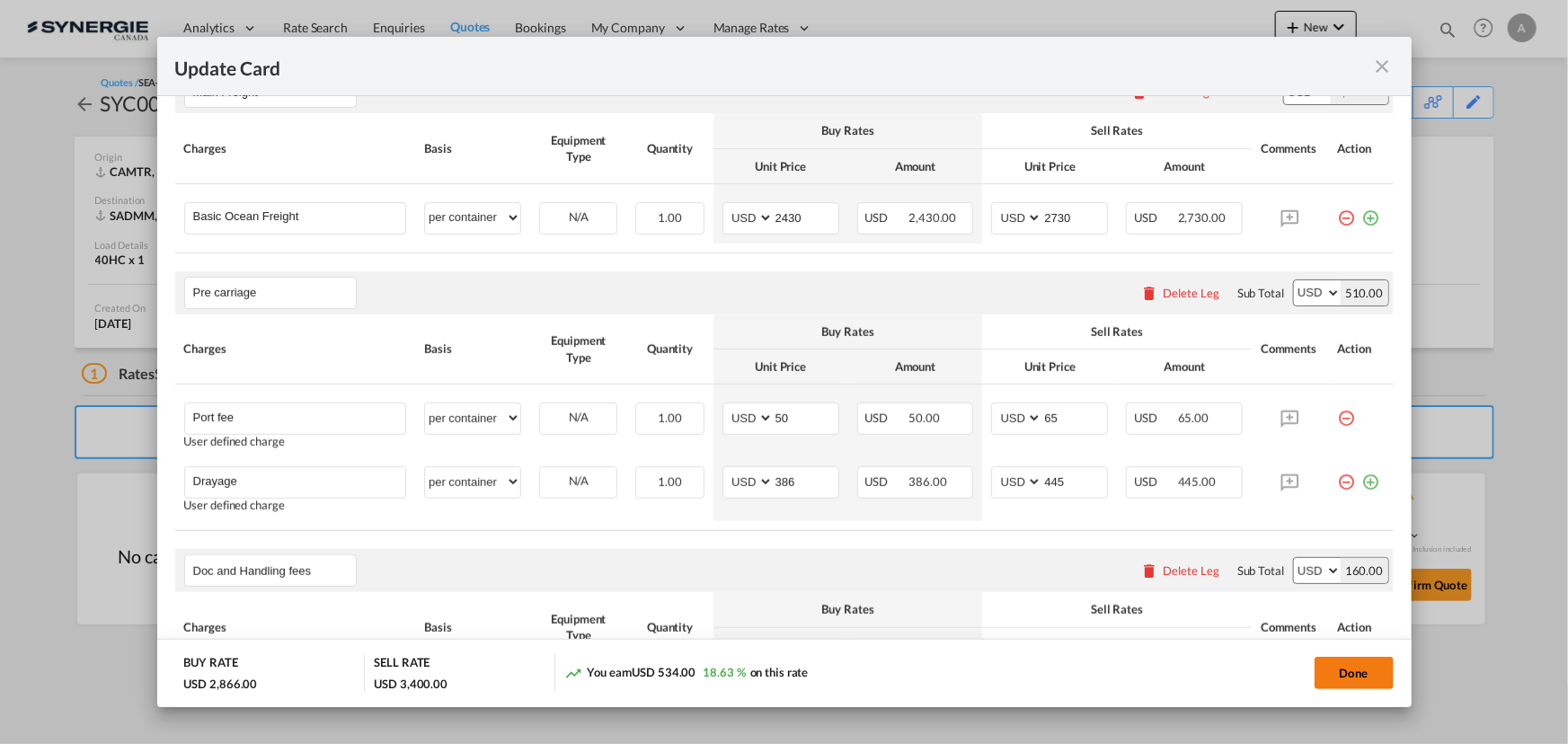
click at [1359, 670] on button "Done" at bounding box center [1354, 673] width 79 height 33
type input "[DATE]"
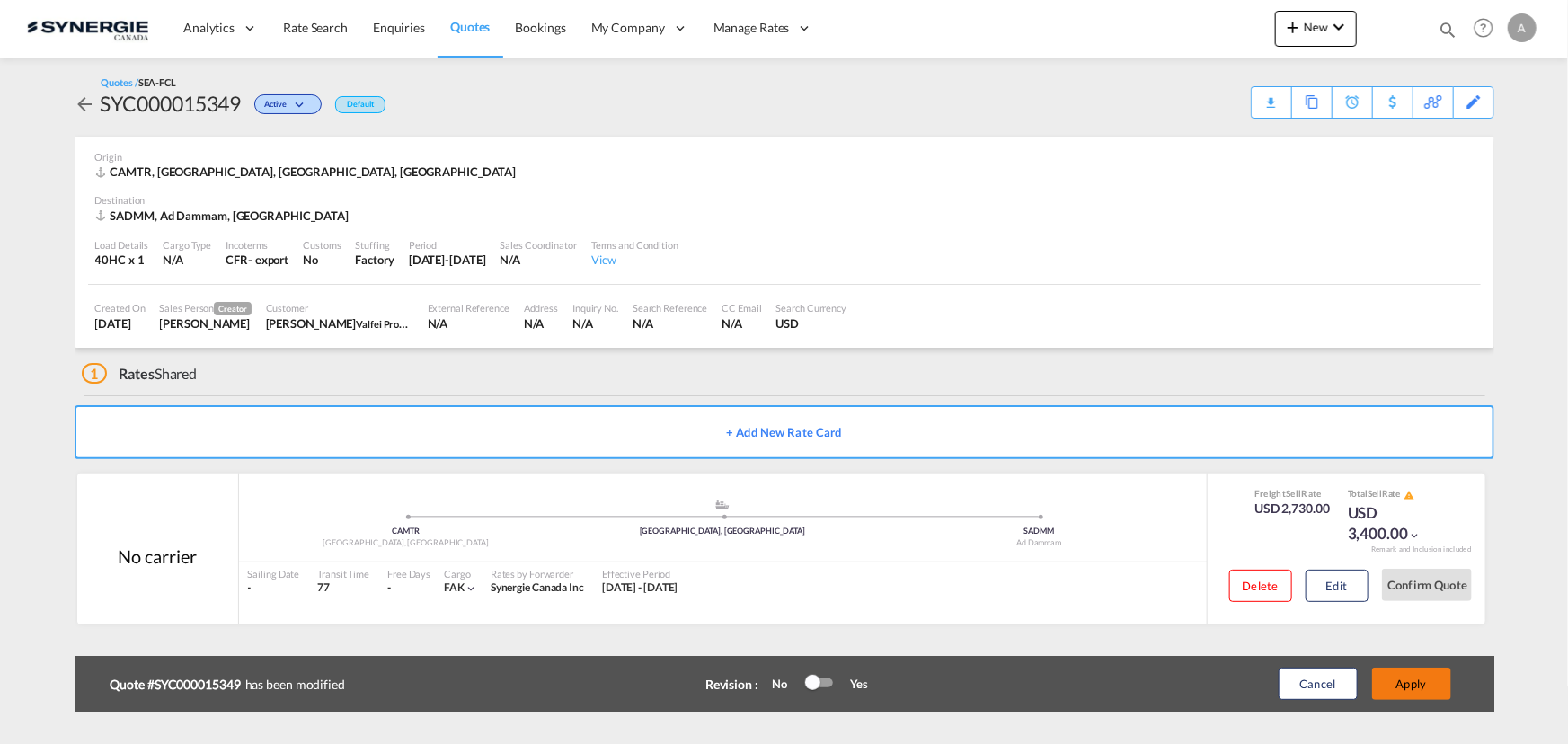
click at [1428, 682] on button "Apply" at bounding box center [1412, 683] width 79 height 33
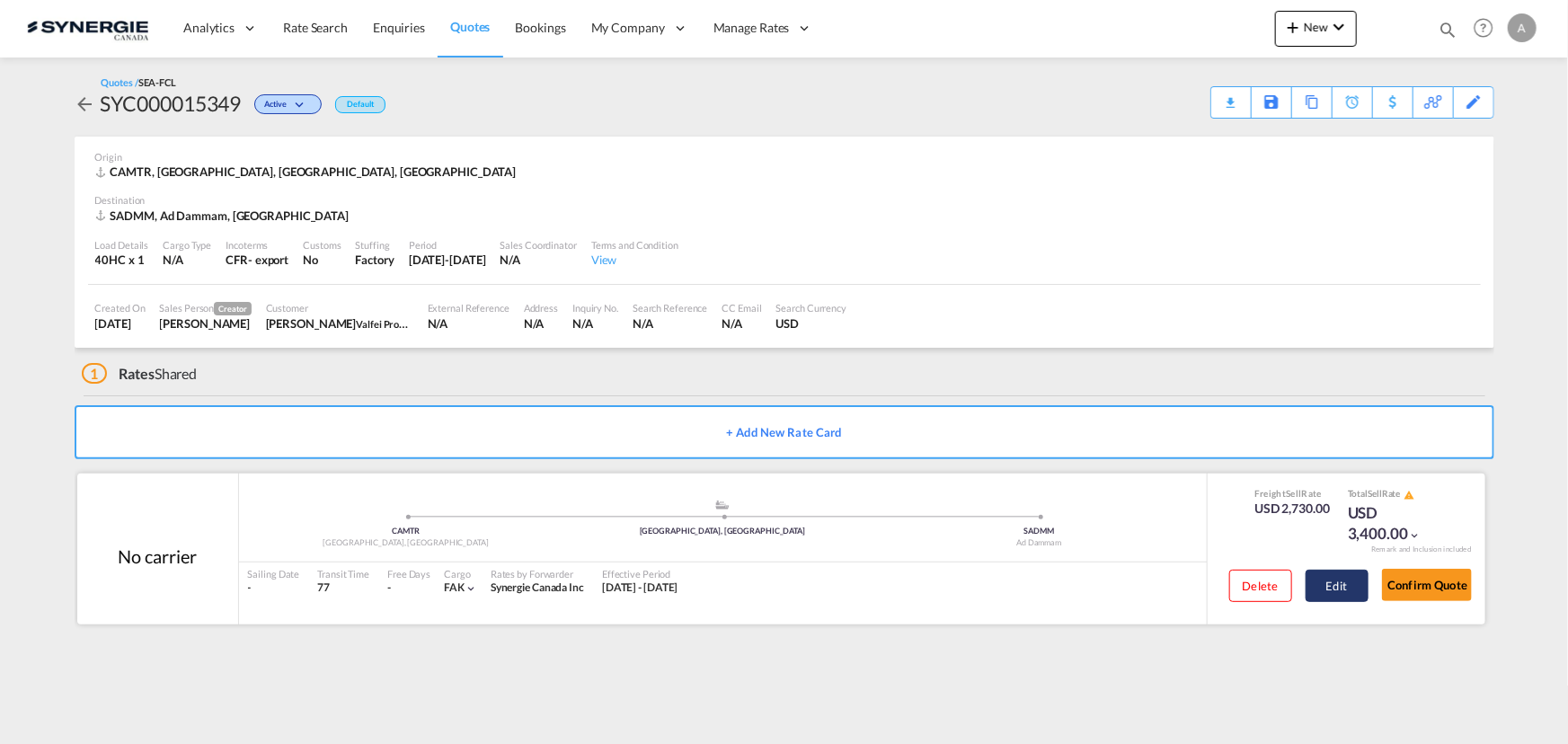
click at [1338, 575] on button "Edit" at bounding box center [1337, 585] width 63 height 33
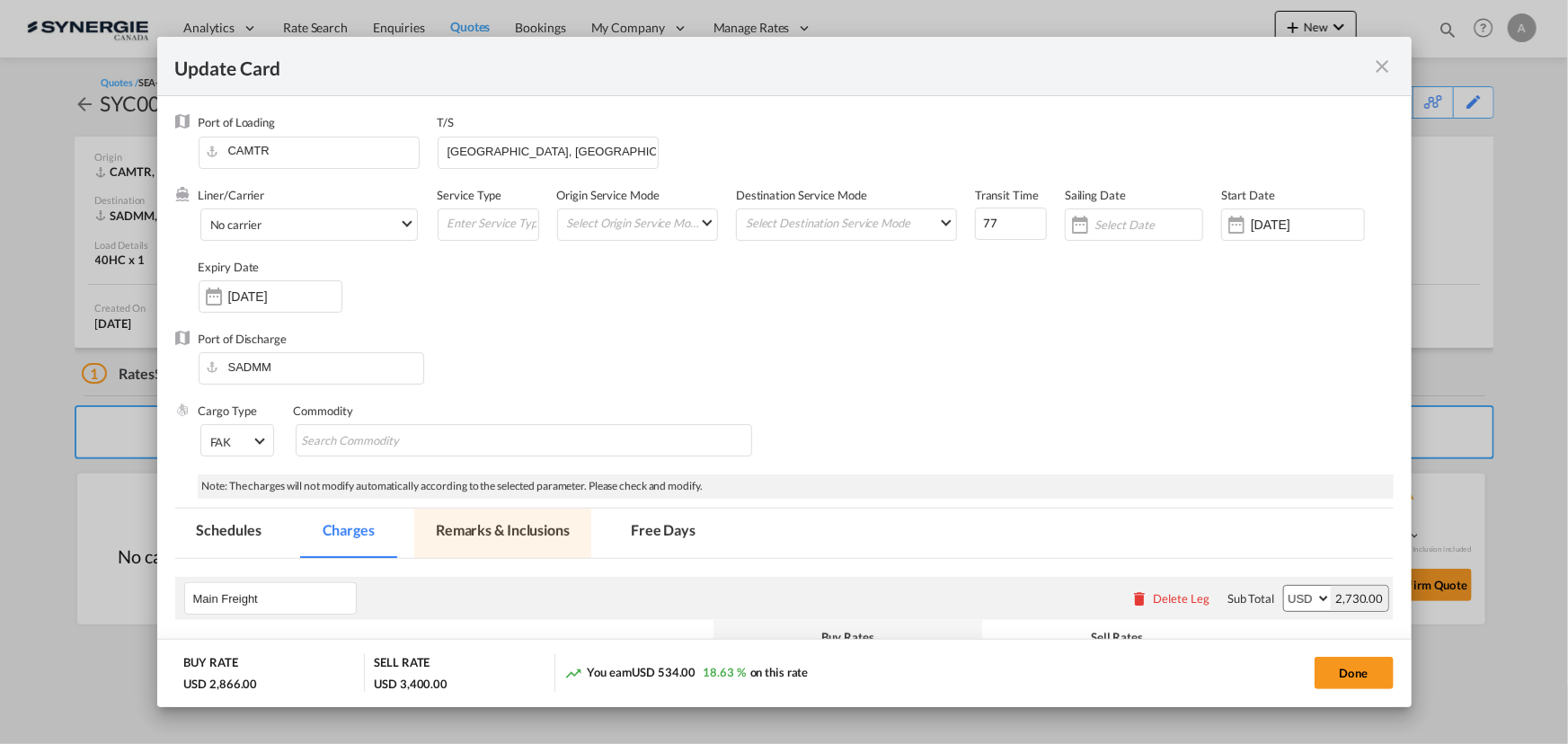
drag, startPoint x: 483, startPoint y: 537, endPoint x: 504, endPoint y: 548, distance: 23.7
click at [485, 537] on md-tab-item "Remarks & Inclusions" at bounding box center [502, 533] width 177 height 50
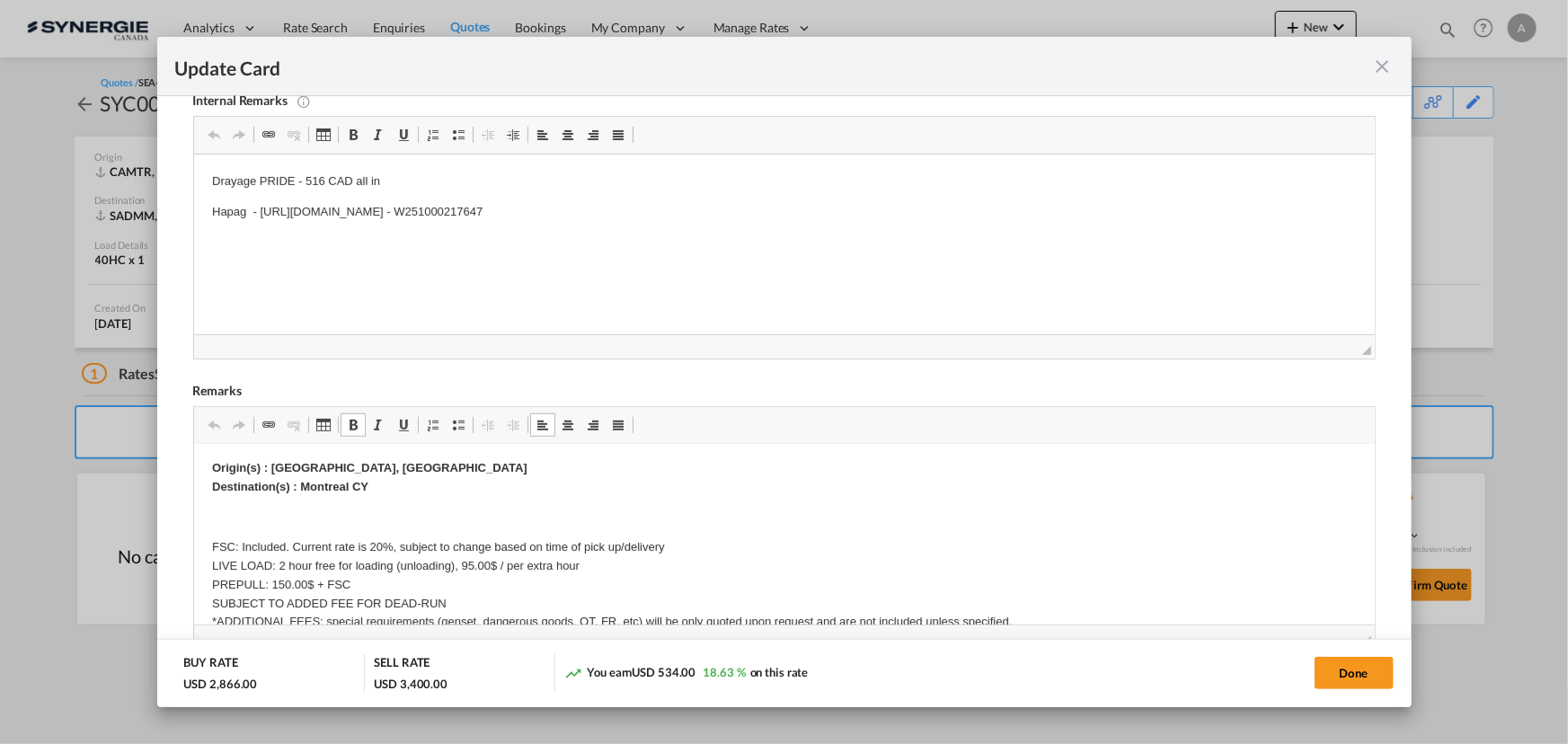
scroll to position [0, 0]
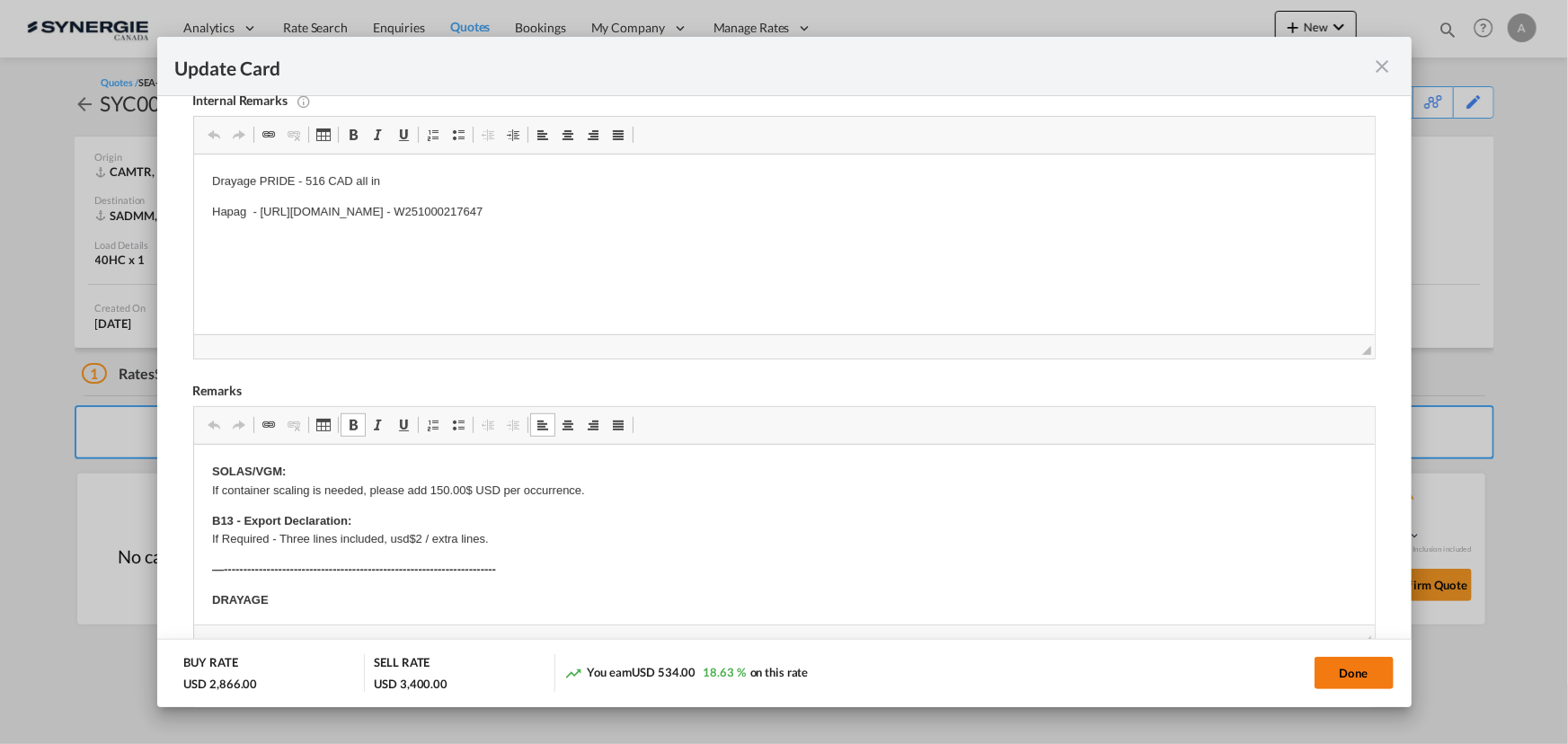
click at [1336, 663] on button "Done" at bounding box center [1354, 673] width 79 height 33
type input "[DATE]"
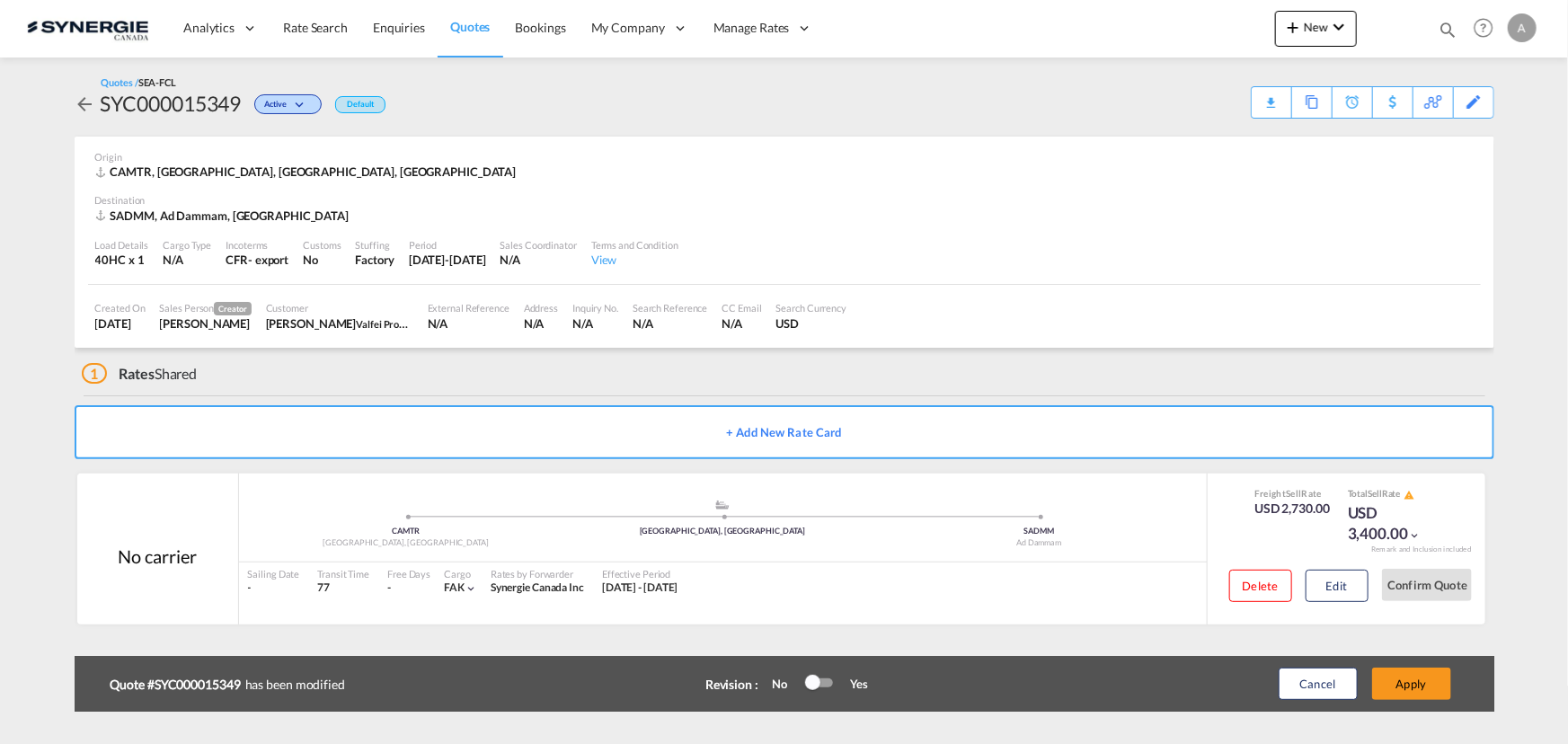
scroll to position [269, 0]
click at [1403, 685] on button "Apply" at bounding box center [1412, 683] width 79 height 33
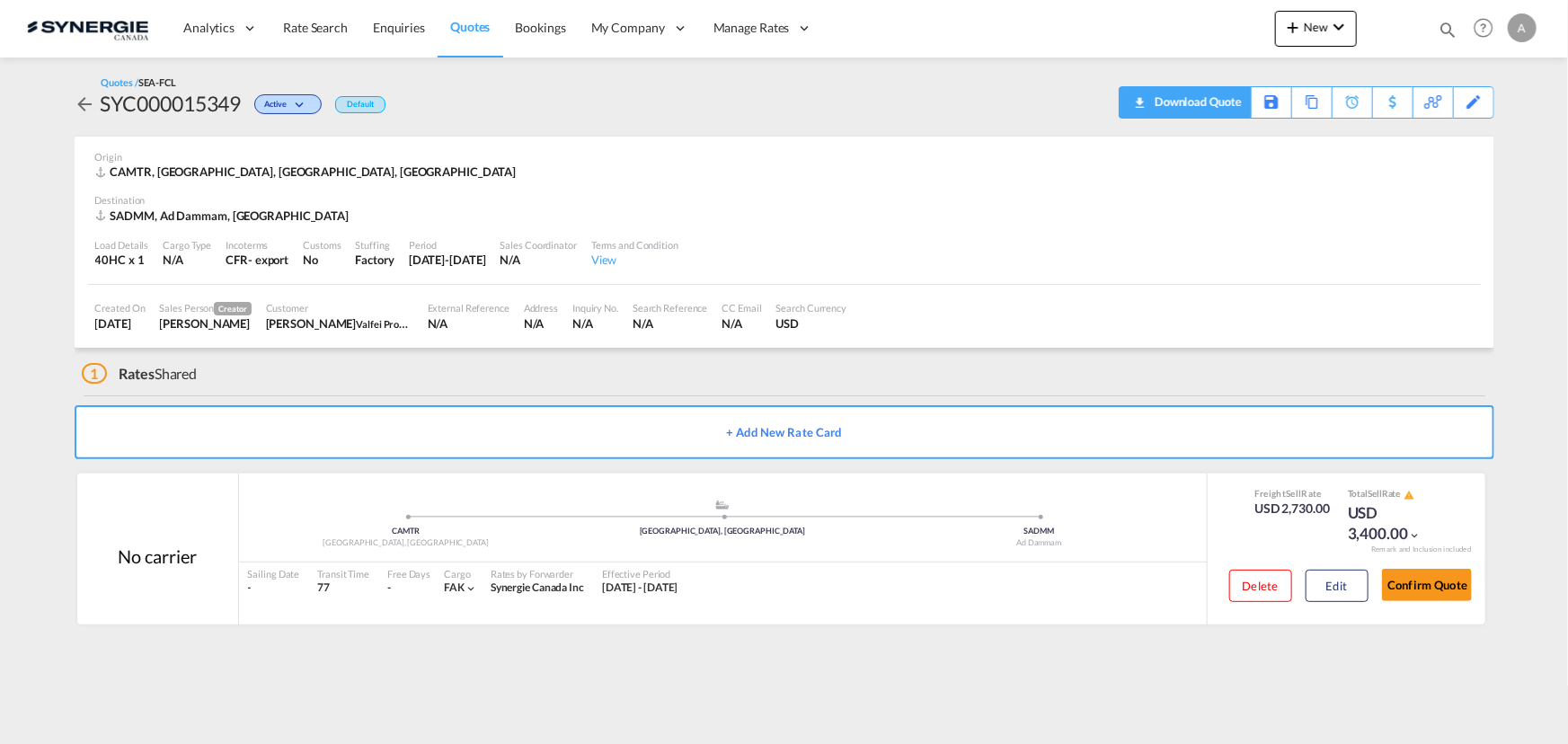
click at [1152, 99] on div "Download Quote" at bounding box center [1196, 101] width 92 height 29
click at [1332, 575] on button "Edit" at bounding box center [1337, 585] width 63 height 33
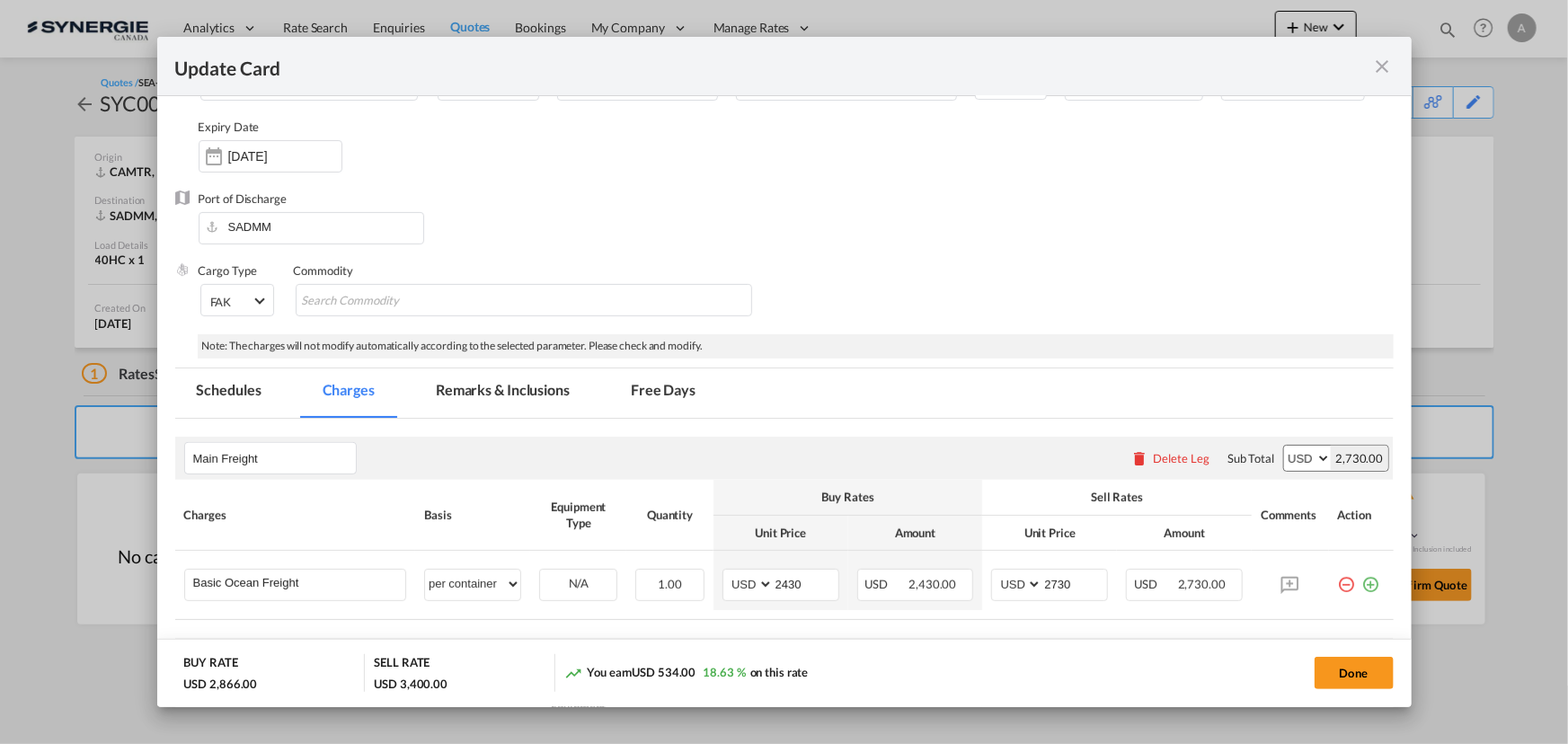
scroll to position [163, 0]
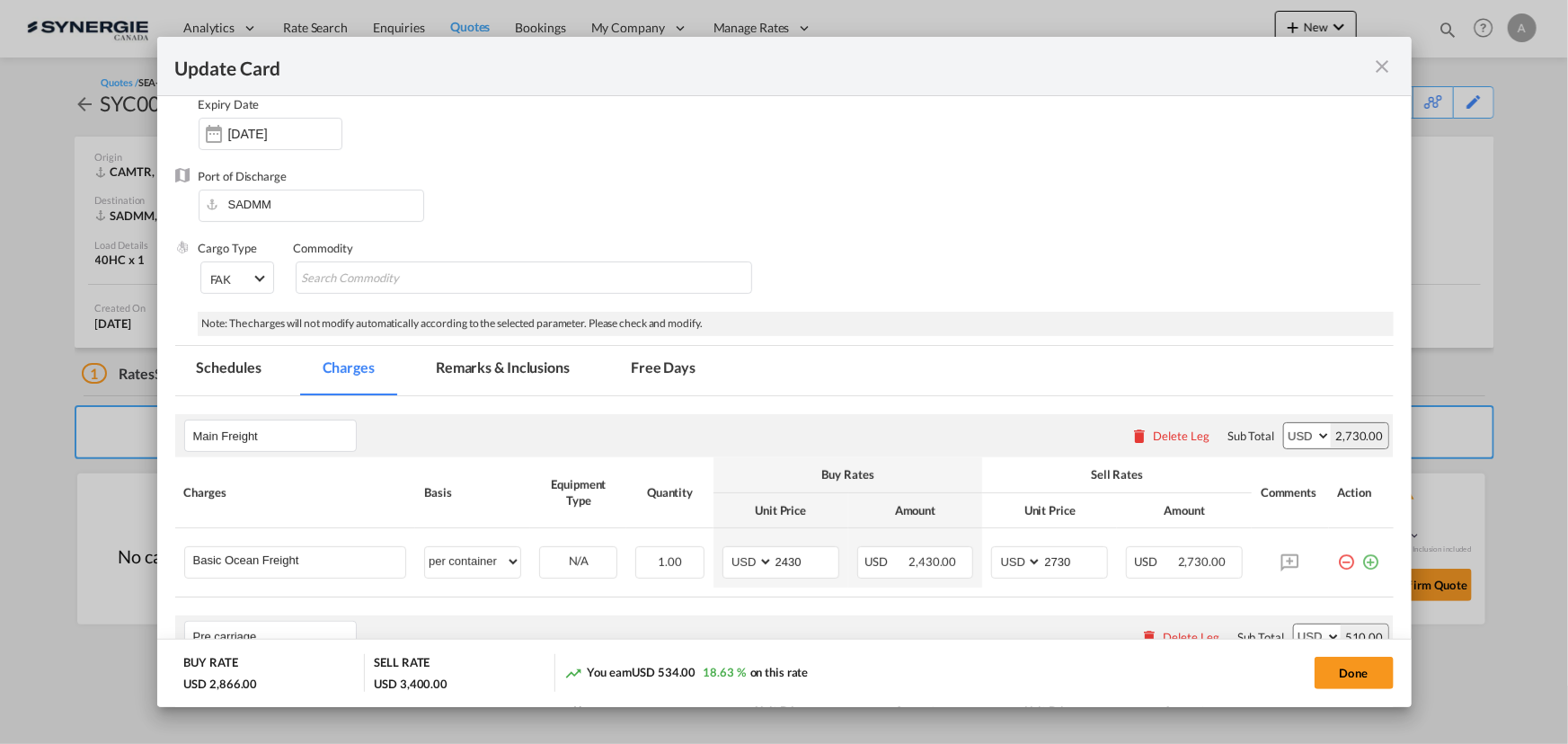
click at [1384, 66] on md-icon "icon-close fg-AAA8AD m-0 pointer" at bounding box center [1383, 66] width 22 height 21
